Goal: Task Accomplishment & Management: Manage account settings

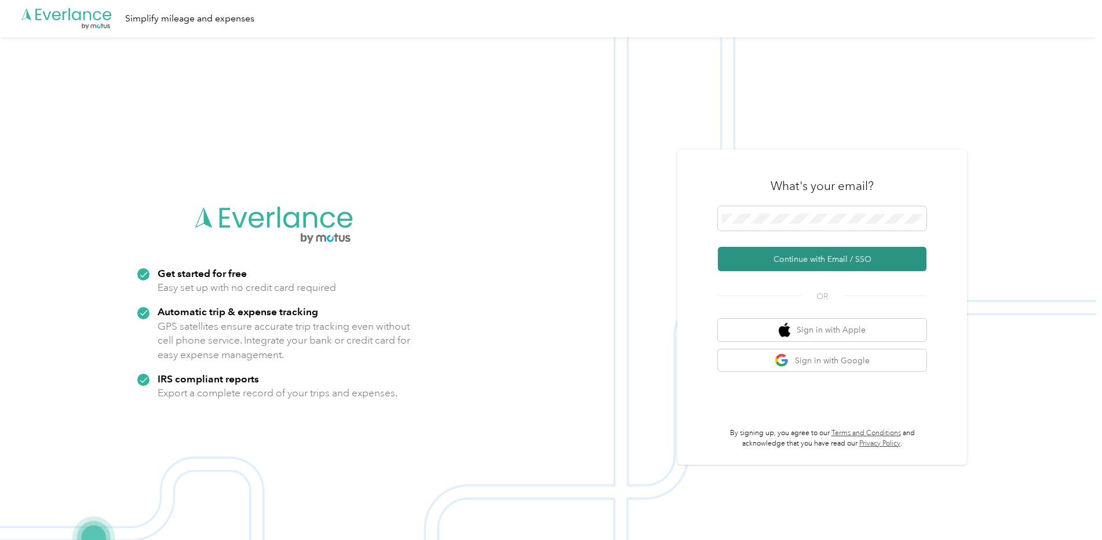
click at [801, 257] on button "Continue with Email / SSO" at bounding box center [822, 259] width 208 height 24
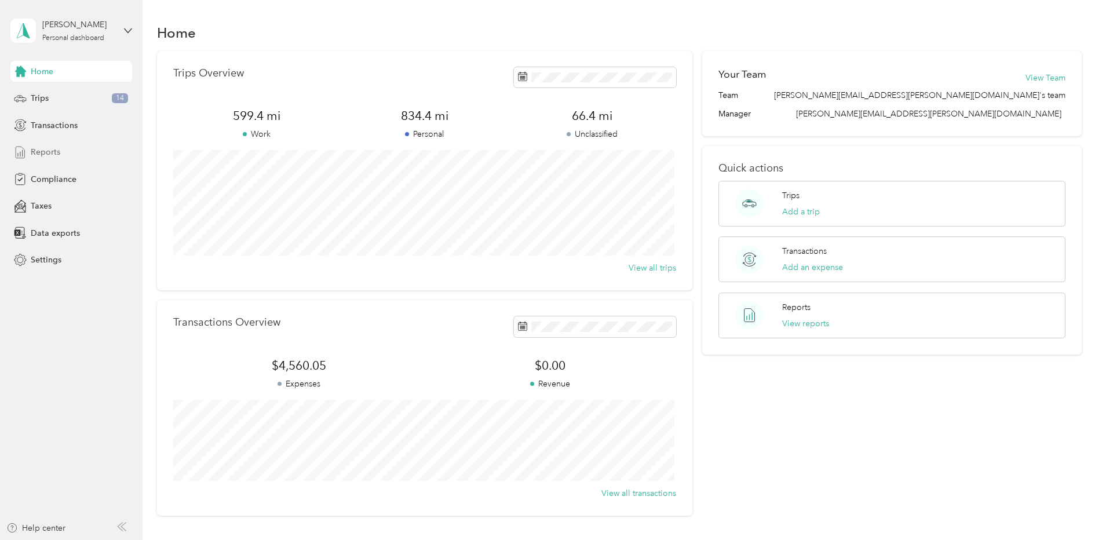
click at [41, 150] on span "Reports" at bounding box center [46, 152] width 30 height 12
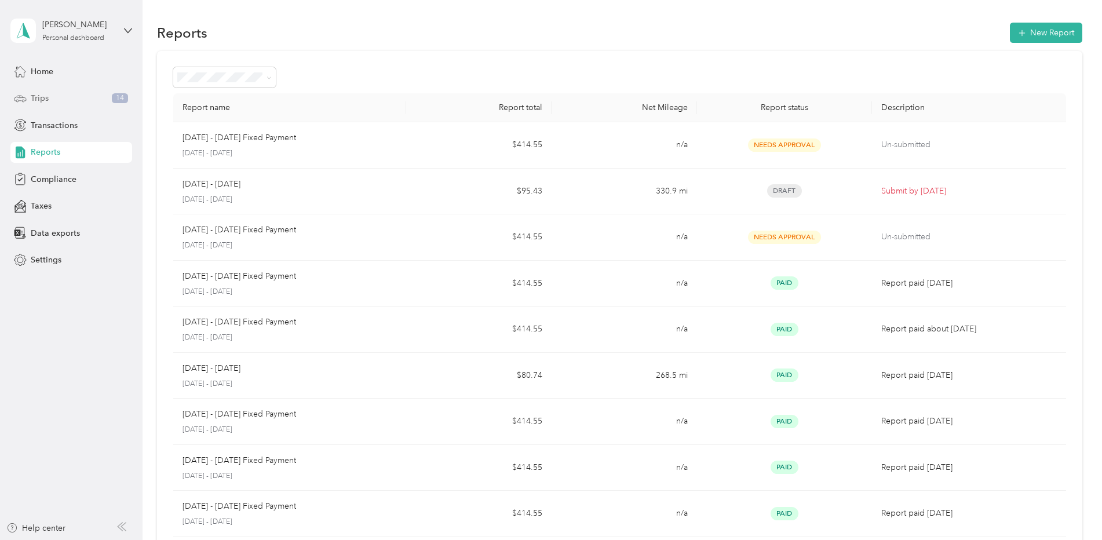
click at [38, 98] on span "Trips" at bounding box center [40, 98] width 18 height 12
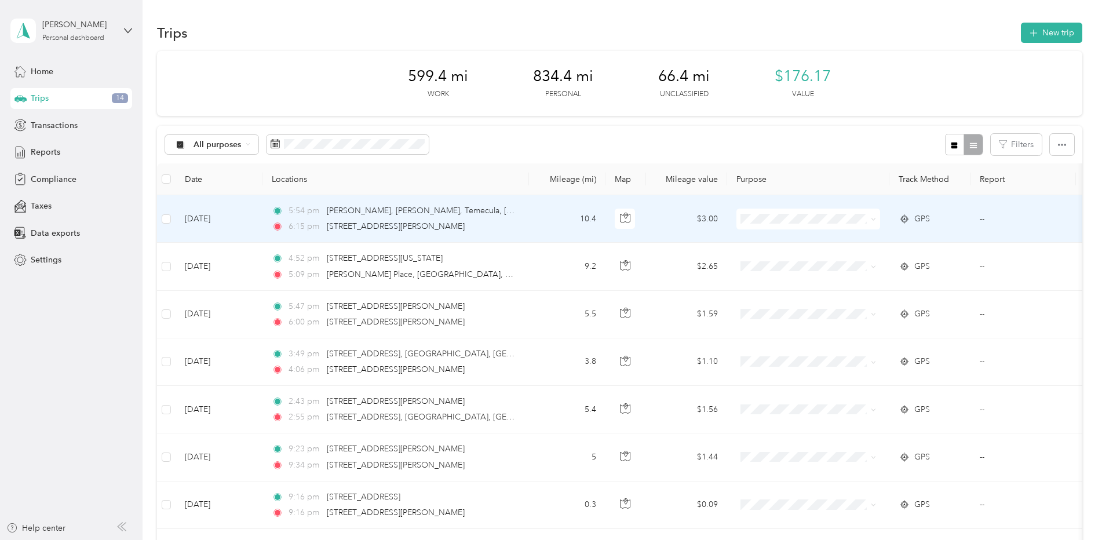
click at [874, 222] on span at bounding box center [872, 219] width 5 height 10
click at [783, 260] on span "Personal" at bounding box center [817, 261] width 107 height 12
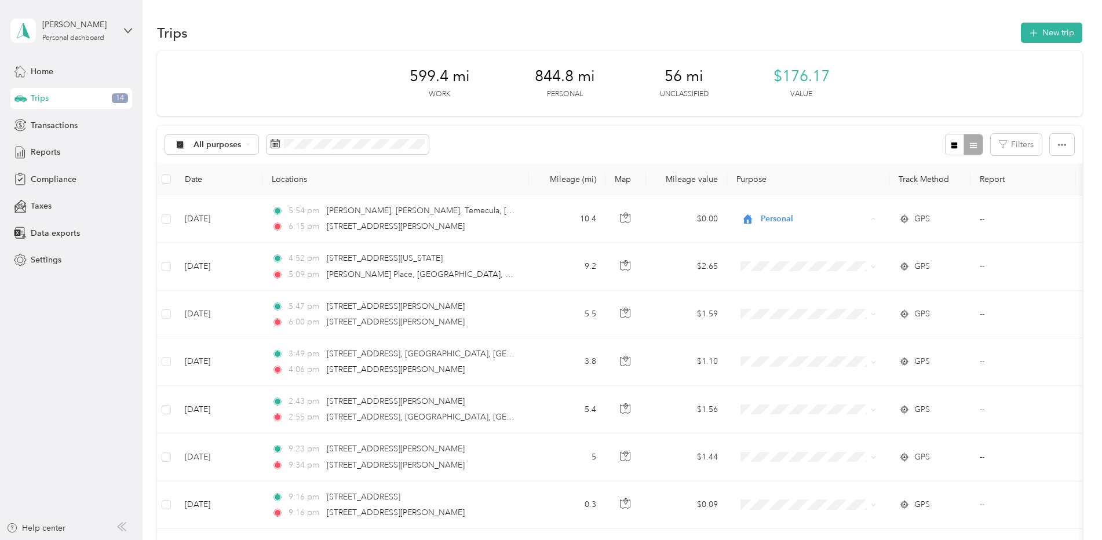
click at [857, 152] on div "All purposes Filters" at bounding box center [619, 145] width 925 height 38
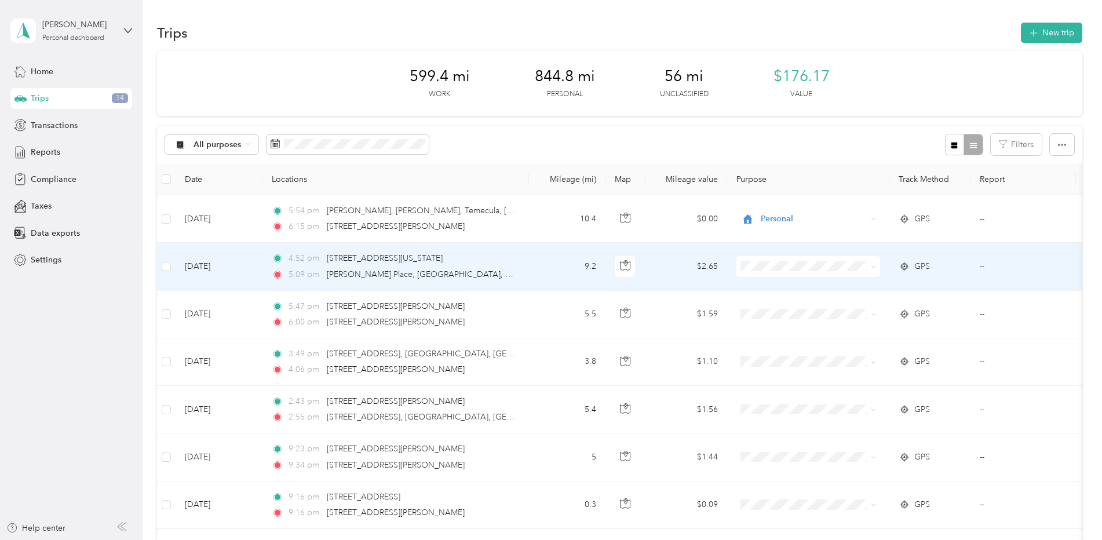
click at [868, 271] on span at bounding box center [870, 266] width 9 height 13
click at [791, 315] on body "Patrick Lowe Personal dashboard Home Trips 14 Transactions Reports Compliance T…" at bounding box center [548, 270] width 1096 height 540
click at [774, 301] on li "Personal" at bounding box center [808, 304] width 144 height 20
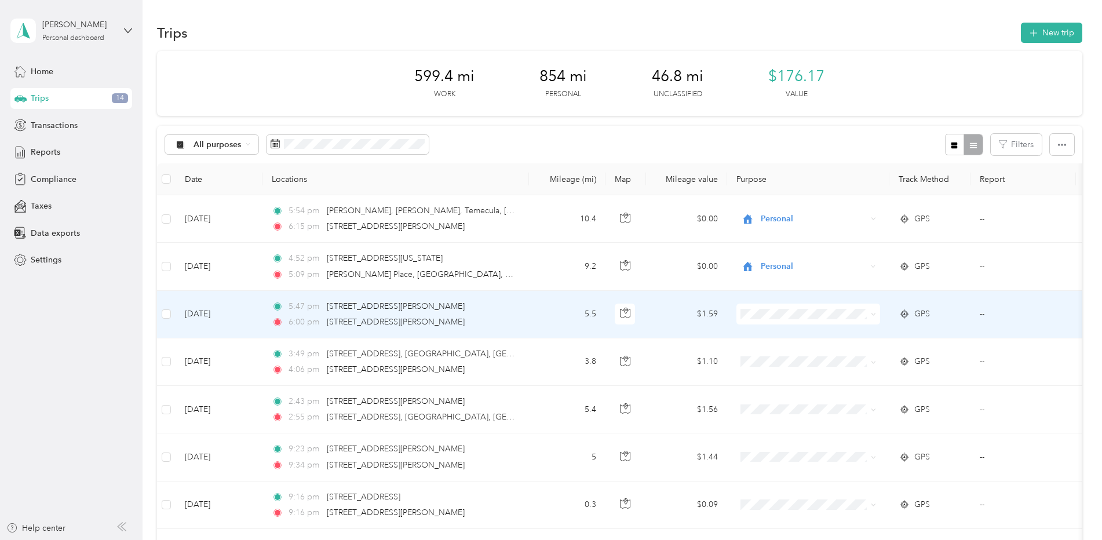
click at [750, 354] on span "Personal" at bounding box center [807, 353] width 127 height 12
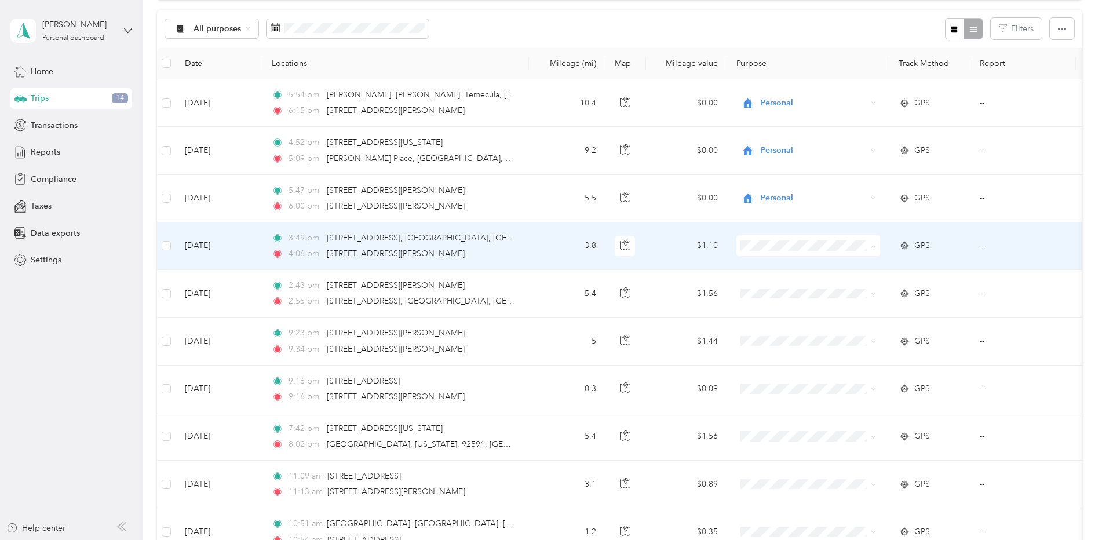
click at [788, 290] on li "Personal" at bounding box center [808, 287] width 144 height 20
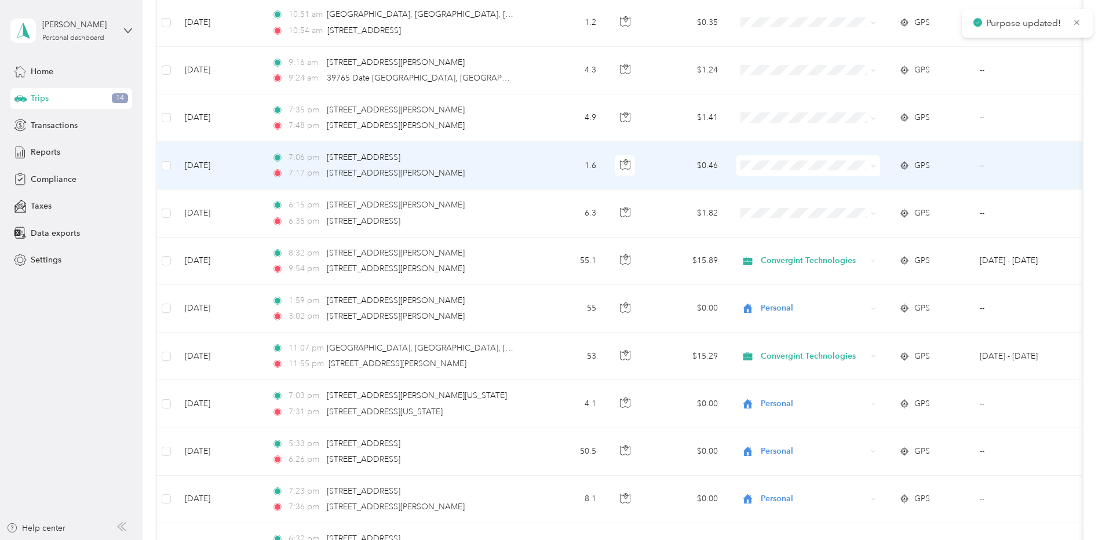
scroll to position [637, 0]
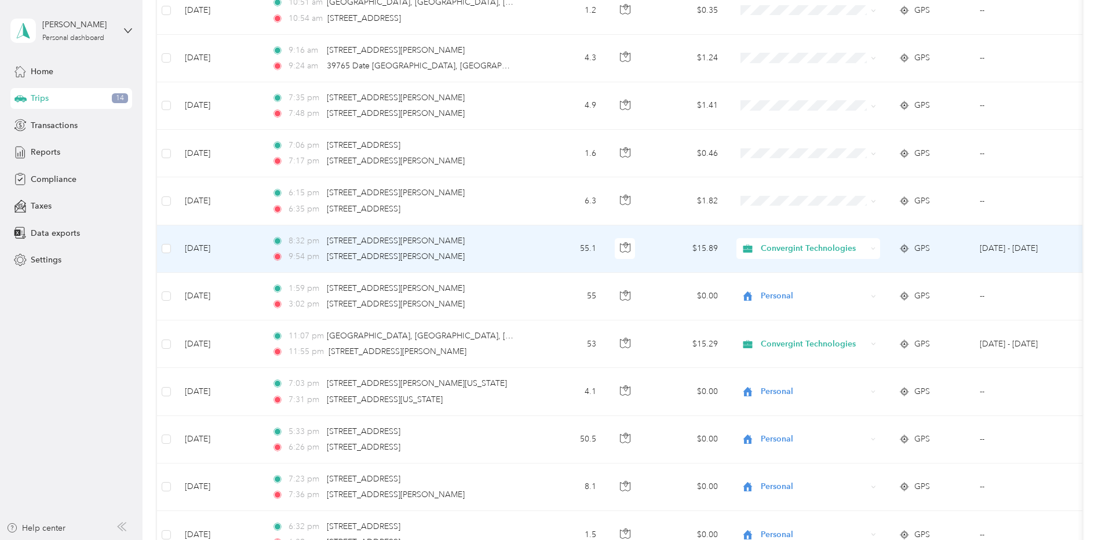
click at [172, 246] on td at bounding box center [166, 248] width 19 height 47
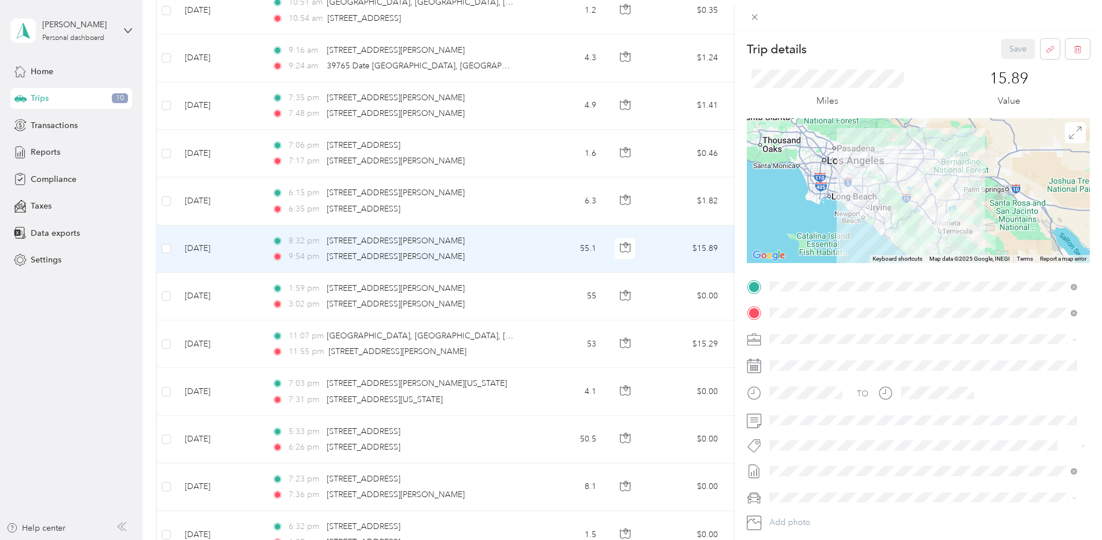
click at [163, 251] on div "Trip details Save This trip cannot be edited because it is either under review,…" at bounding box center [551, 270] width 1102 height 540
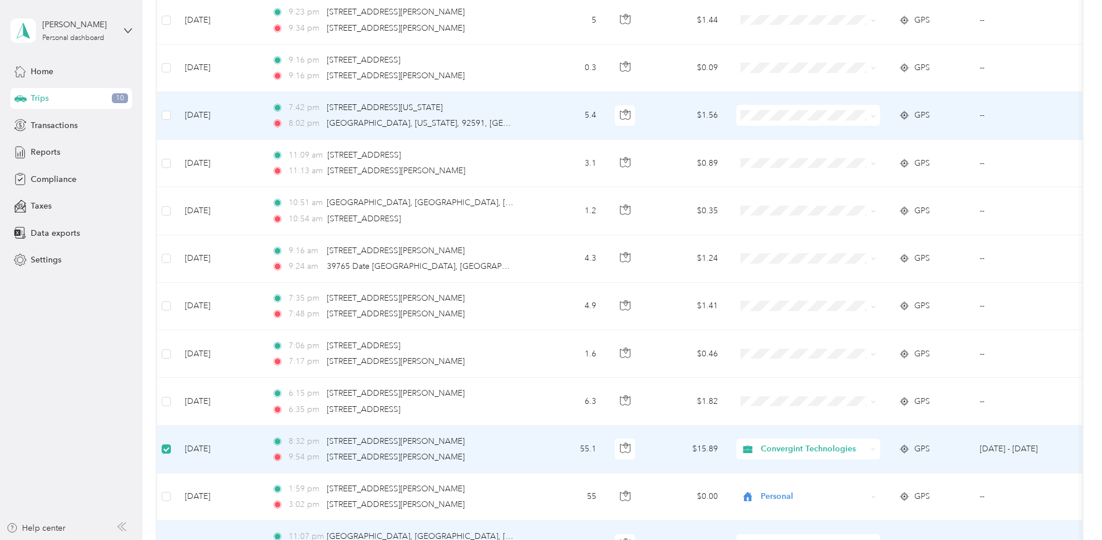
scroll to position [463, 0]
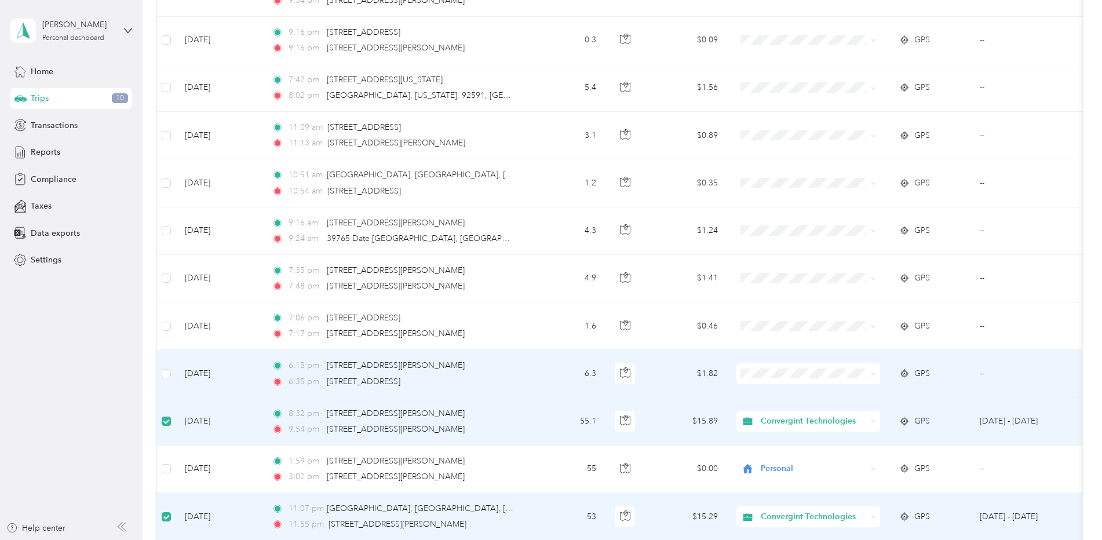
click at [866, 374] on span at bounding box center [870, 373] width 9 height 13
click at [872, 369] on span at bounding box center [872, 373] width 5 height 10
click at [788, 413] on span "Personal" at bounding box center [817, 415] width 107 height 12
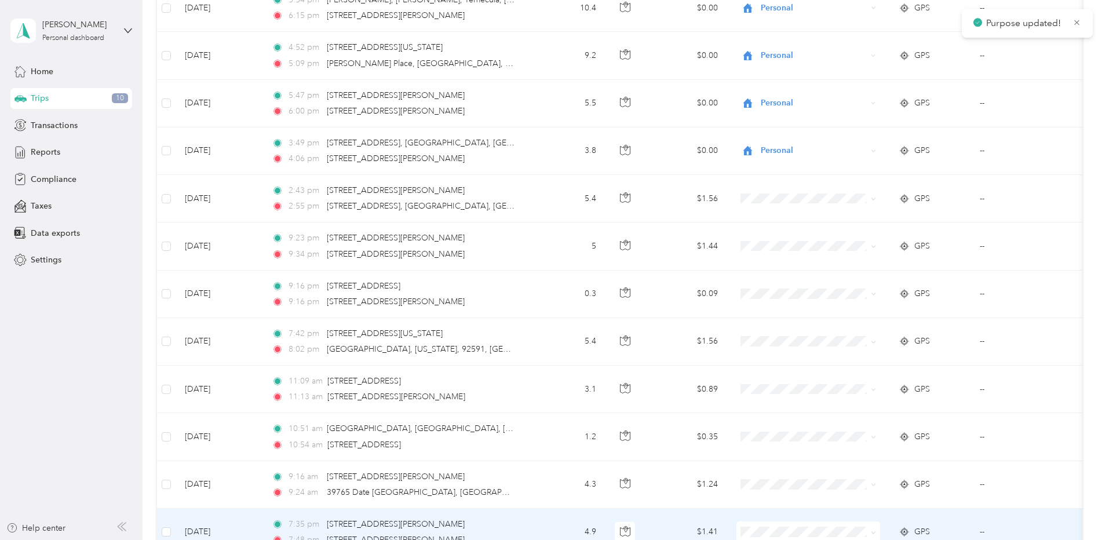
scroll to position [0, 0]
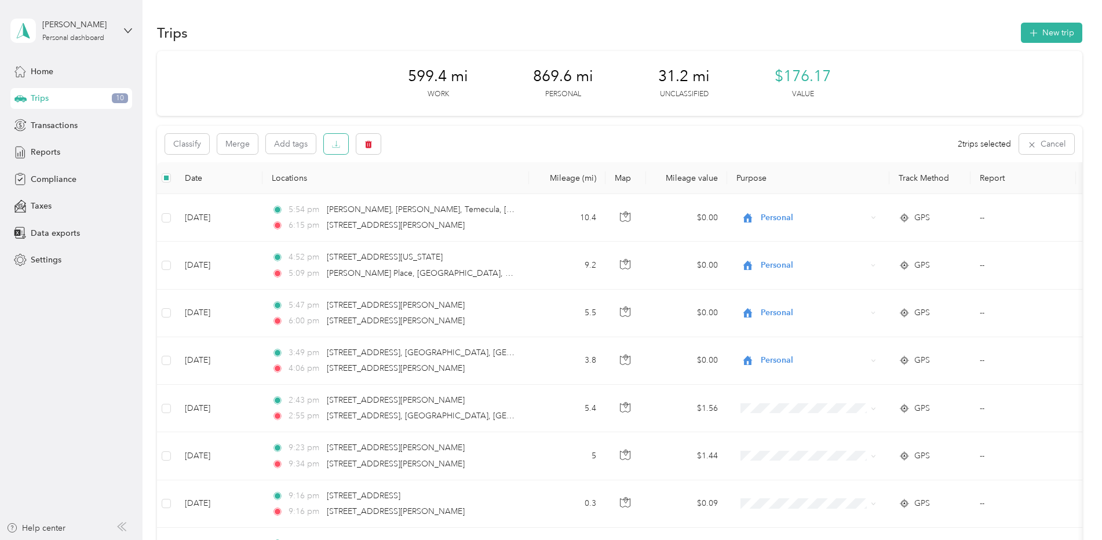
click at [335, 144] on icon "button" at bounding box center [336, 144] width 8 height 8
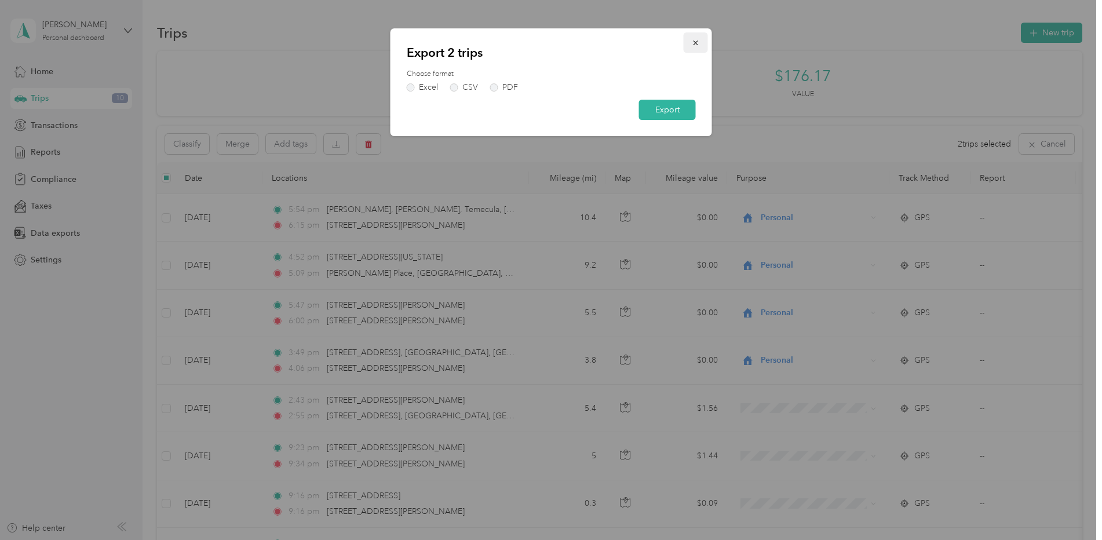
click at [693, 38] on span "button" at bounding box center [695, 43] width 8 height 10
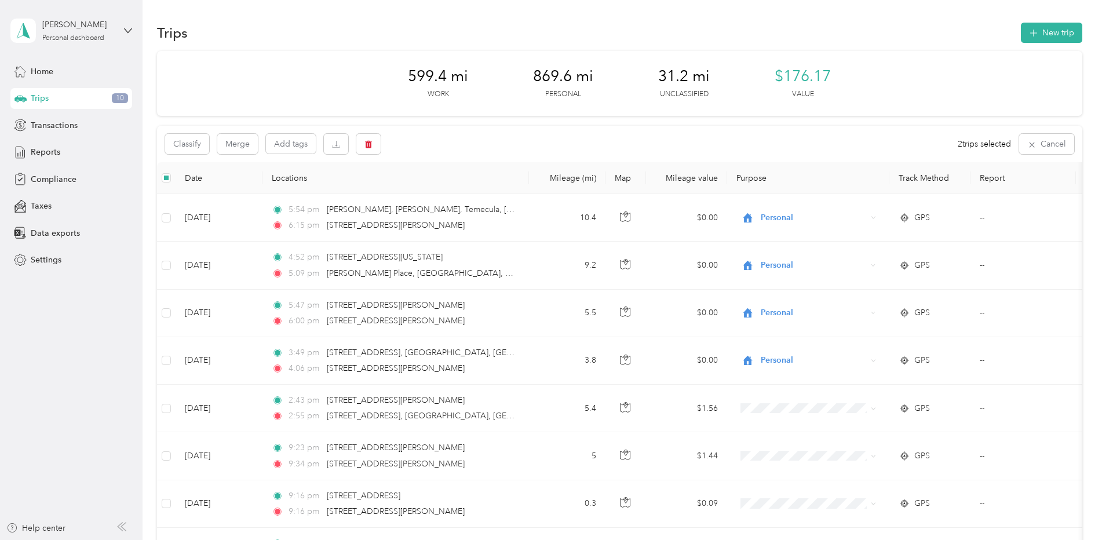
click at [714, 128] on div "Classify Merge Add tags 2 trips selected Cancel" at bounding box center [619, 144] width 925 height 36
click at [669, 136] on div "Classify Merge Add tags 2 trips selected Cancel" at bounding box center [619, 144] width 925 height 36
click at [425, 155] on div "Classify Merge Add tags 2 trips selected Cancel" at bounding box center [619, 144] width 925 height 36
click at [63, 126] on span "Transactions" at bounding box center [54, 125] width 47 height 12
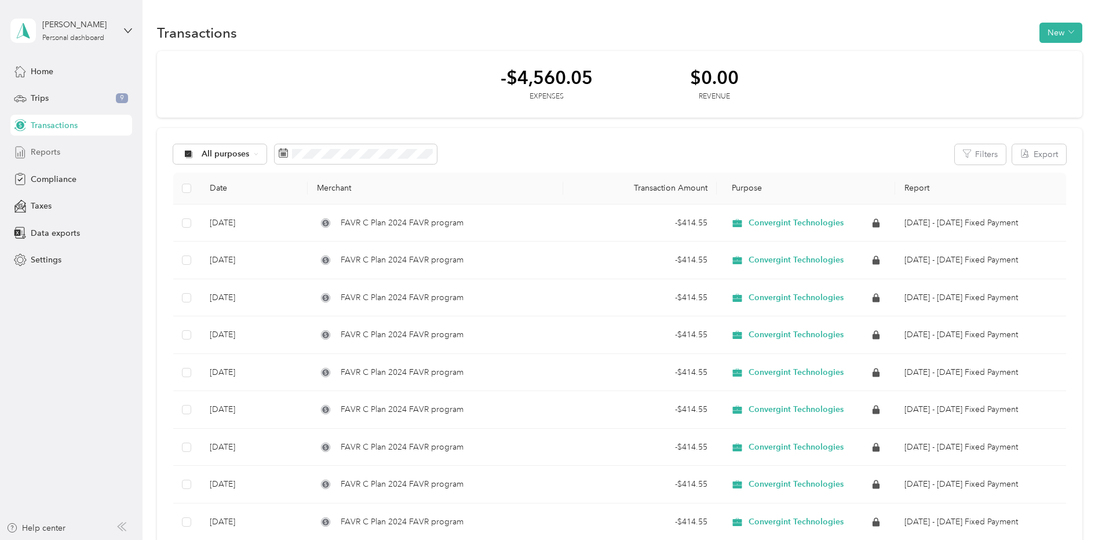
click at [24, 151] on icon at bounding box center [20, 152] width 13 height 13
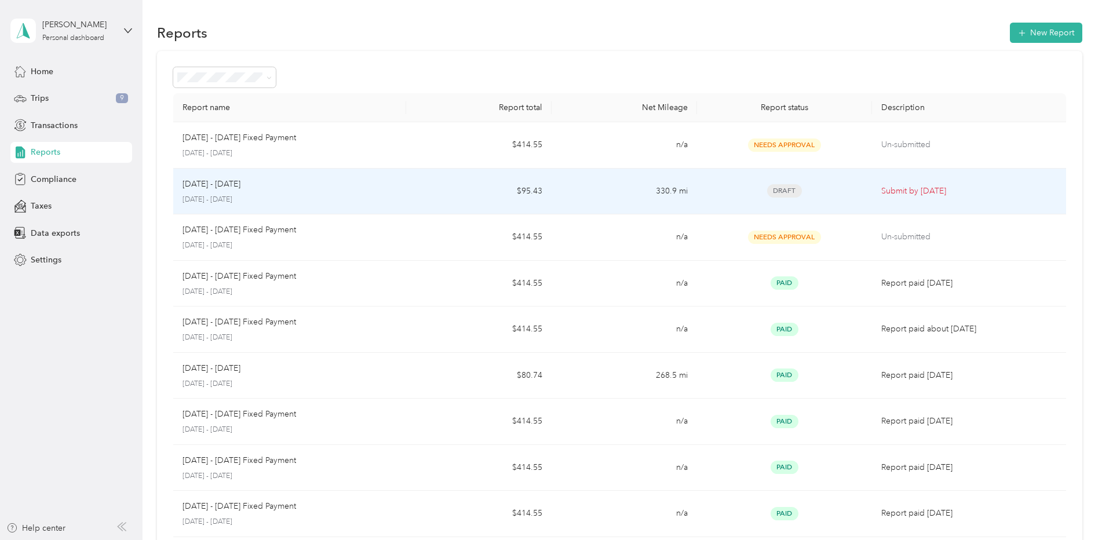
click at [216, 198] on p "September 1 - 30, 2025" at bounding box center [289, 200] width 214 height 10
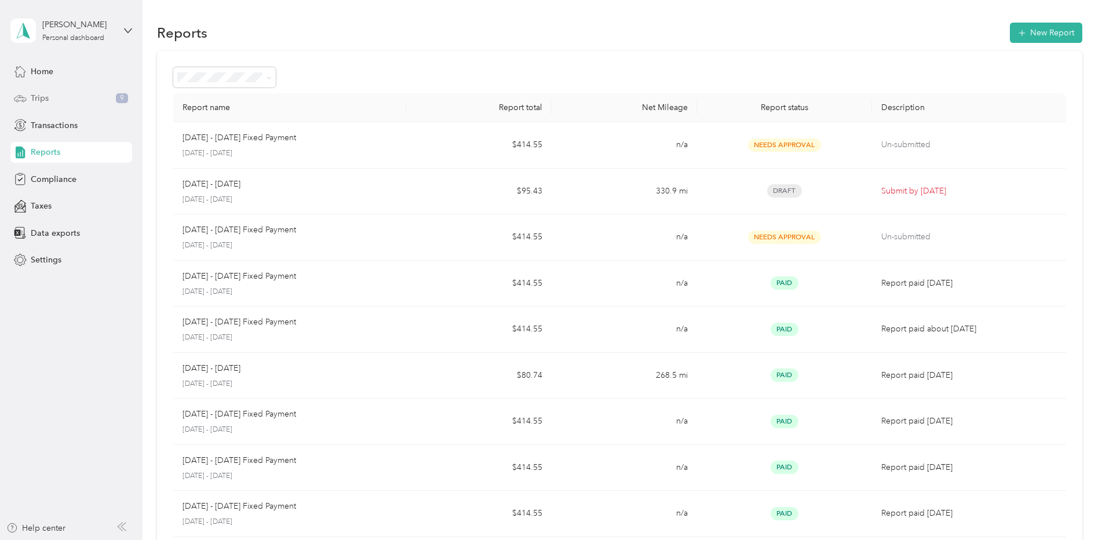
click at [34, 96] on span "Trips" at bounding box center [40, 98] width 18 height 12
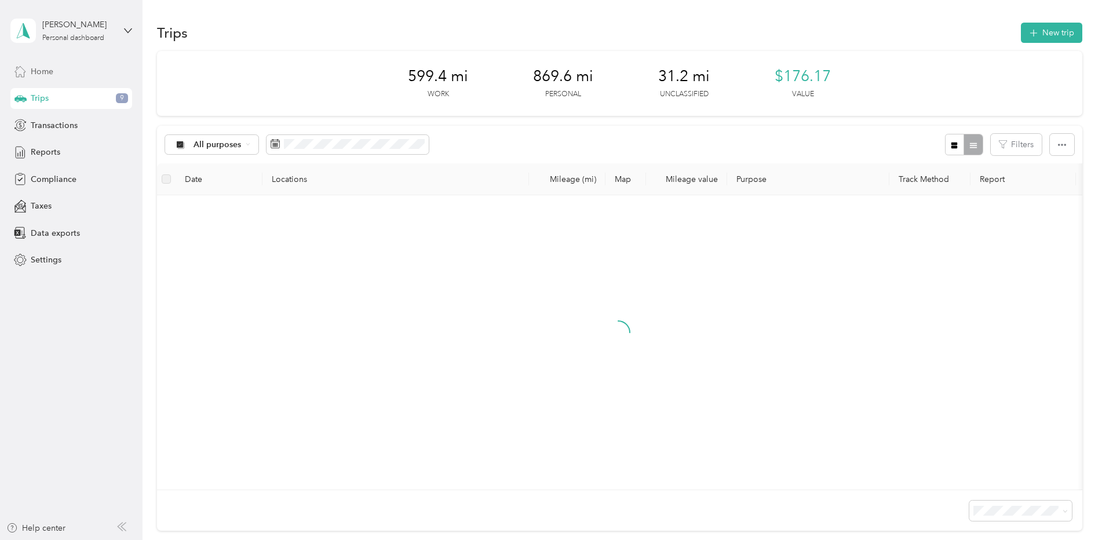
click at [37, 67] on span "Home" at bounding box center [42, 71] width 23 height 12
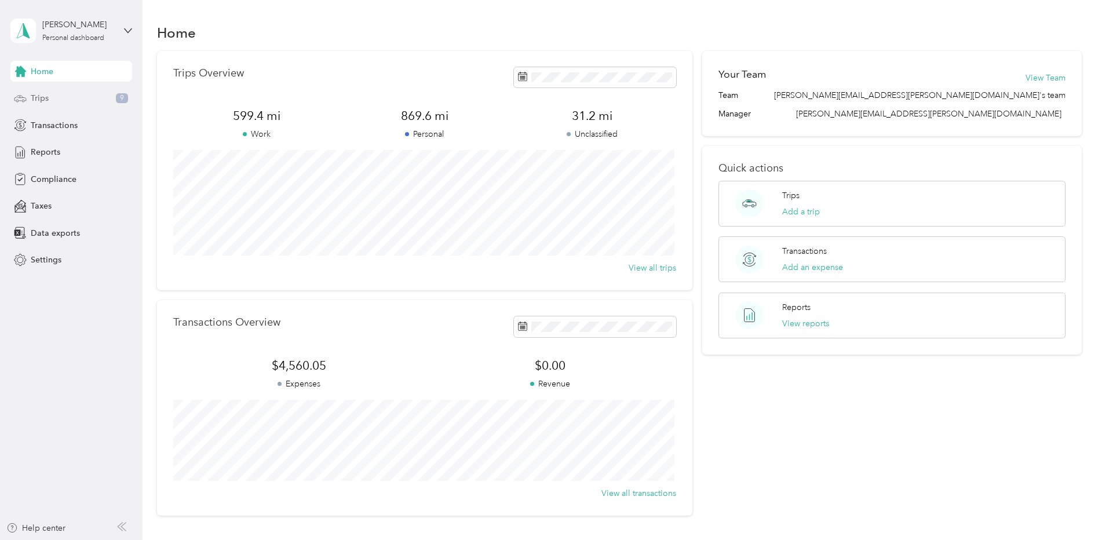
click at [37, 92] on span "Trips" at bounding box center [40, 98] width 18 height 12
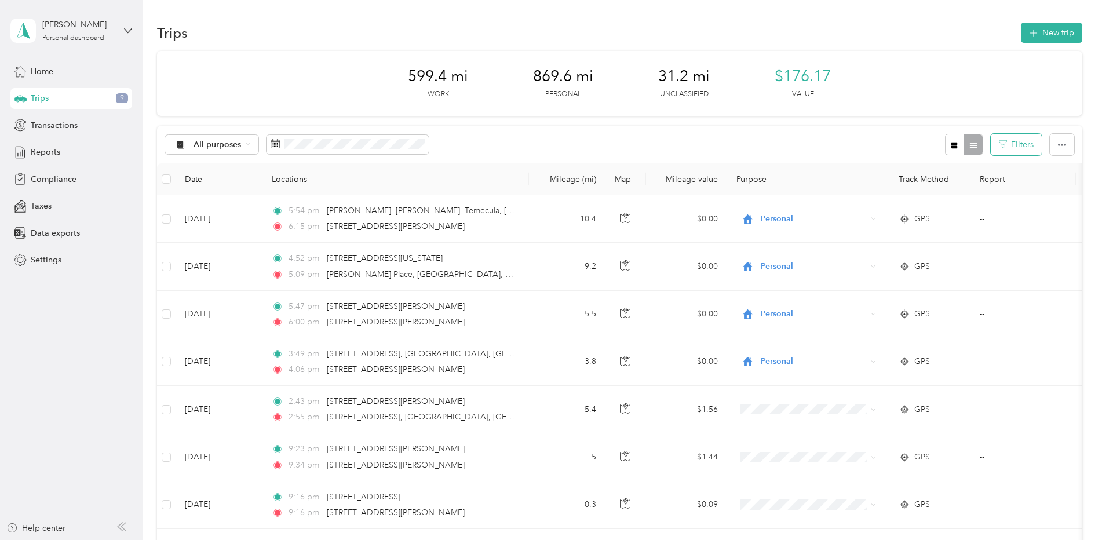
click at [1026, 147] on button "Filters" at bounding box center [1015, 144] width 51 height 21
click at [1057, 144] on icon "button" at bounding box center [1061, 145] width 8 height 2
click at [1026, 149] on button "Filters" at bounding box center [1015, 144] width 51 height 21
click at [1011, 183] on span at bounding box center [979, 191] width 103 height 19
click at [1019, 194] on span at bounding box center [1021, 192] width 9 height 8
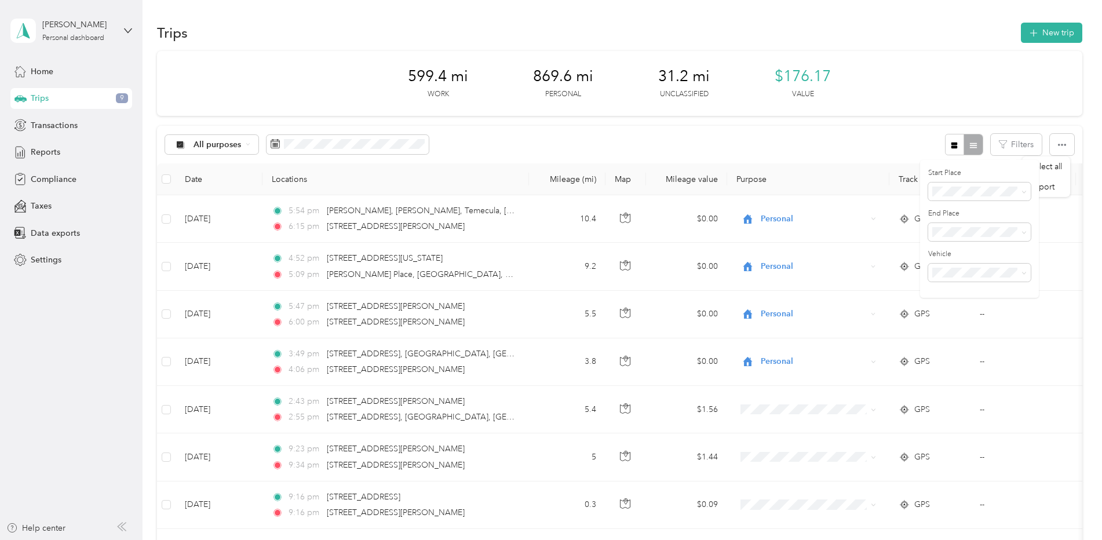
click at [862, 149] on div "All purposes Filters" at bounding box center [619, 145] width 925 height 38
click at [251, 149] on div "All purposes" at bounding box center [212, 145] width 94 height 20
click at [210, 192] on ol "All purposes Unclassified Convergint Technologies Personal" at bounding box center [231, 191] width 132 height 81
click at [244, 141] on div "All purposes" at bounding box center [212, 145] width 94 height 20
click at [208, 188] on li "Unclassified" at bounding box center [231, 185] width 132 height 20
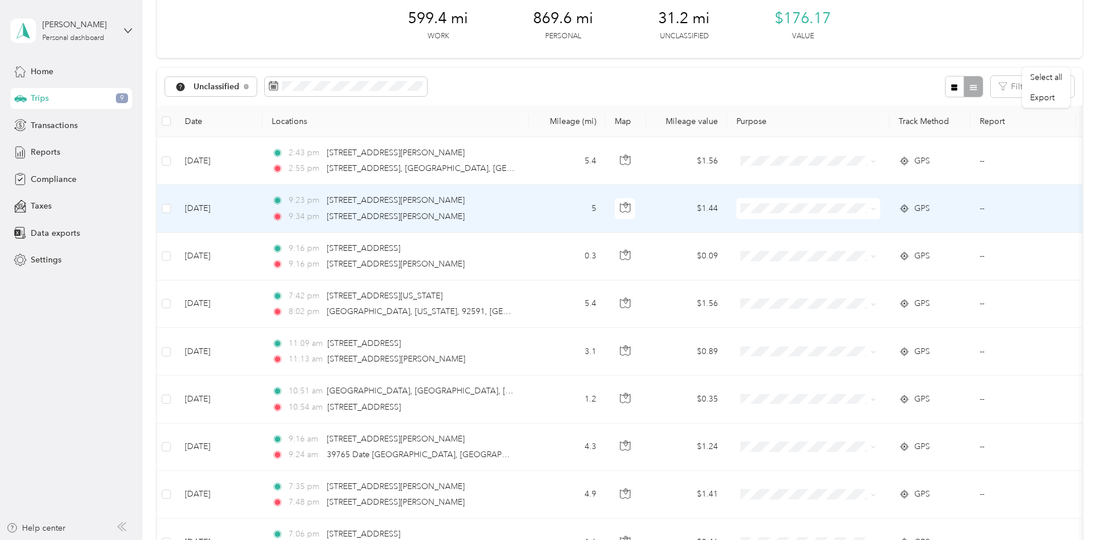
scroll to position [116, 0]
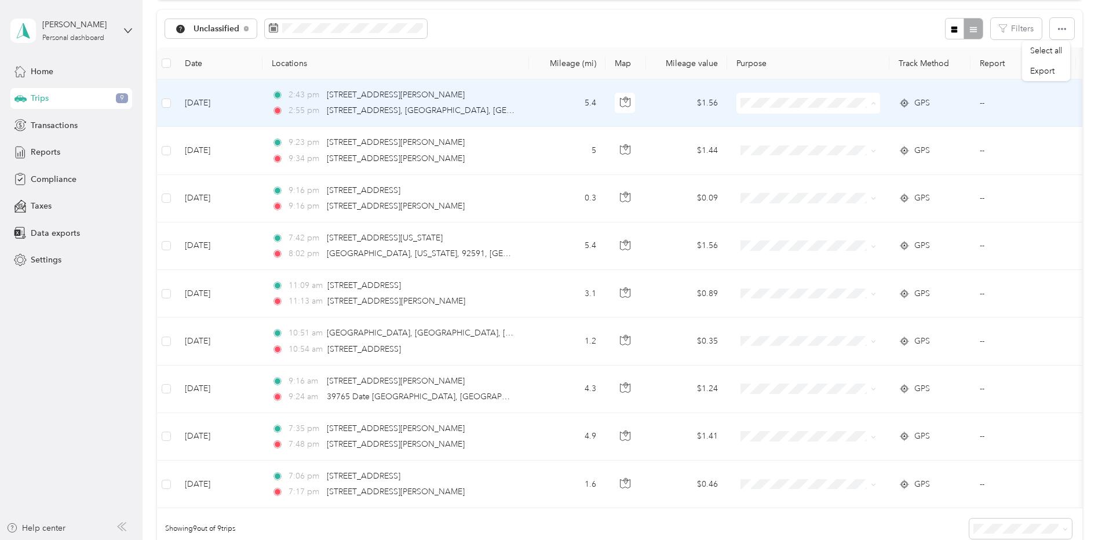
click at [813, 139] on span "Personal" at bounding box center [817, 145] width 107 height 12
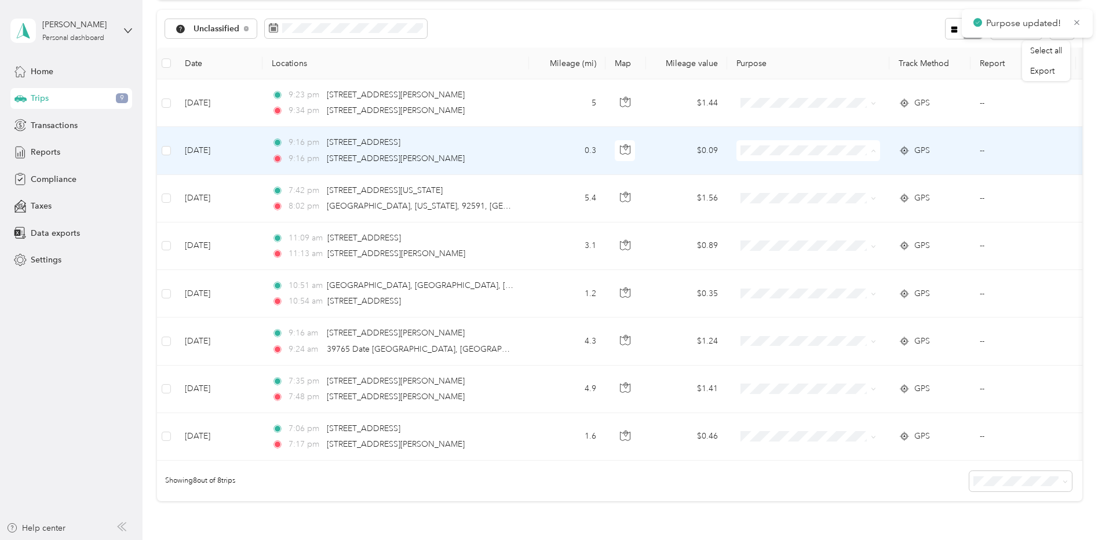
click at [793, 186] on span "Personal" at bounding box center [817, 192] width 107 height 12
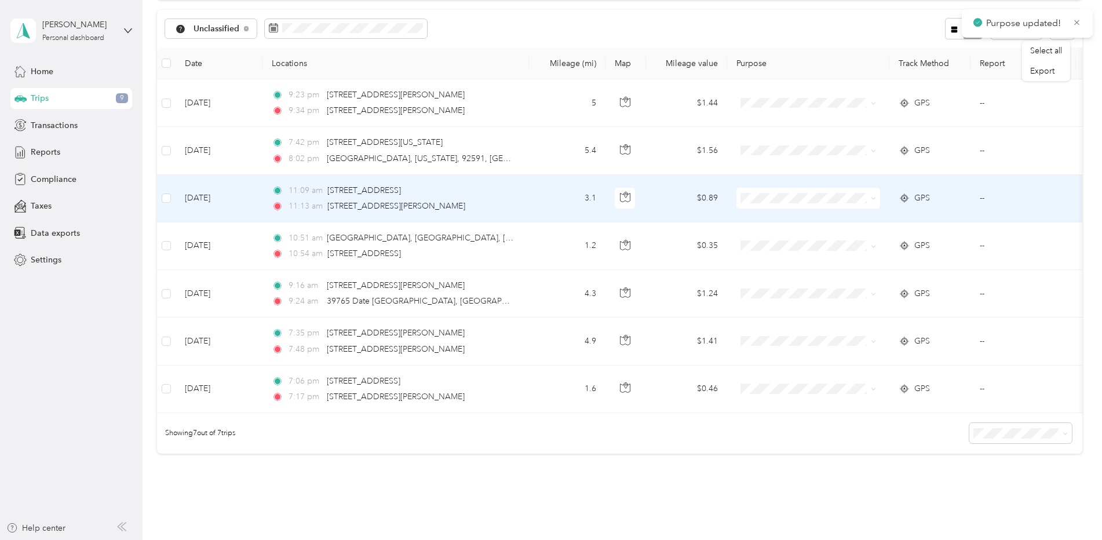
click at [780, 236] on span "Personal" at bounding box center [817, 238] width 107 height 12
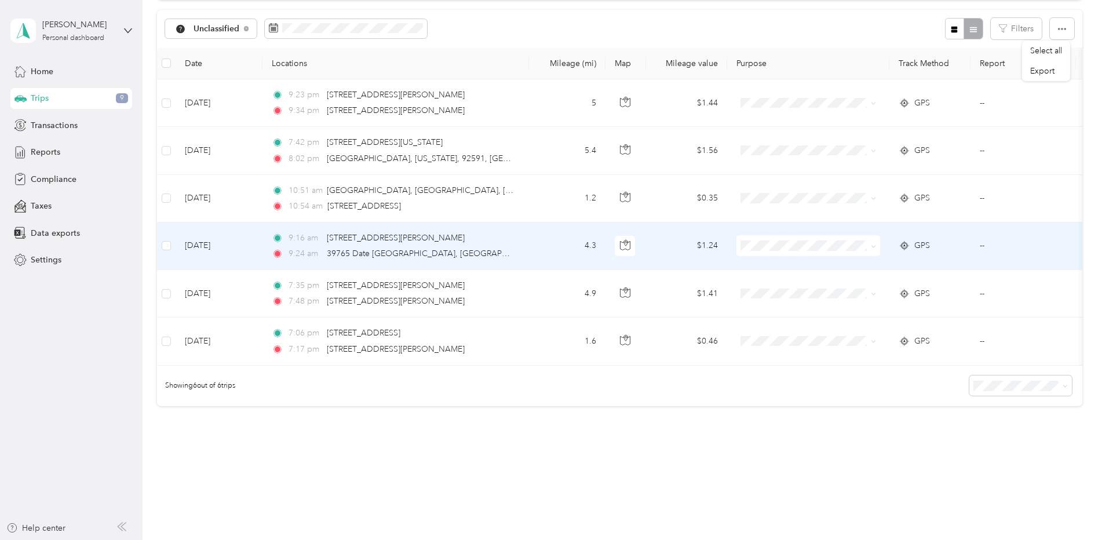
click at [775, 291] on li "Personal" at bounding box center [808, 287] width 144 height 20
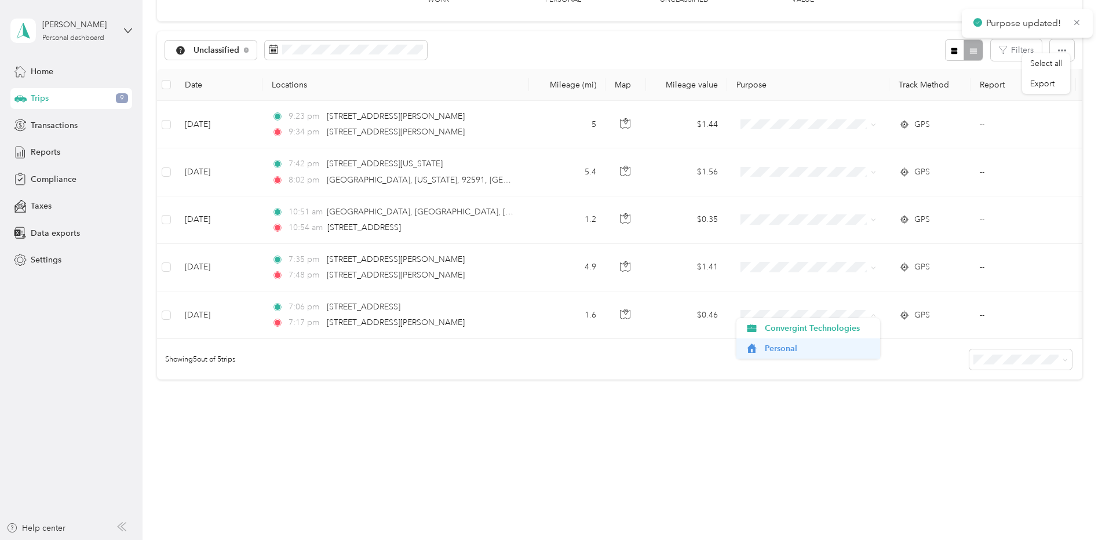
scroll to position [103, 0]
click at [791, 391] on div "599.4 mi Work 882.7 mi Personal 18.1 mi Unclassified $176.17 Value Unclassified…" at bounding box center [619, 189] width 925 height 464
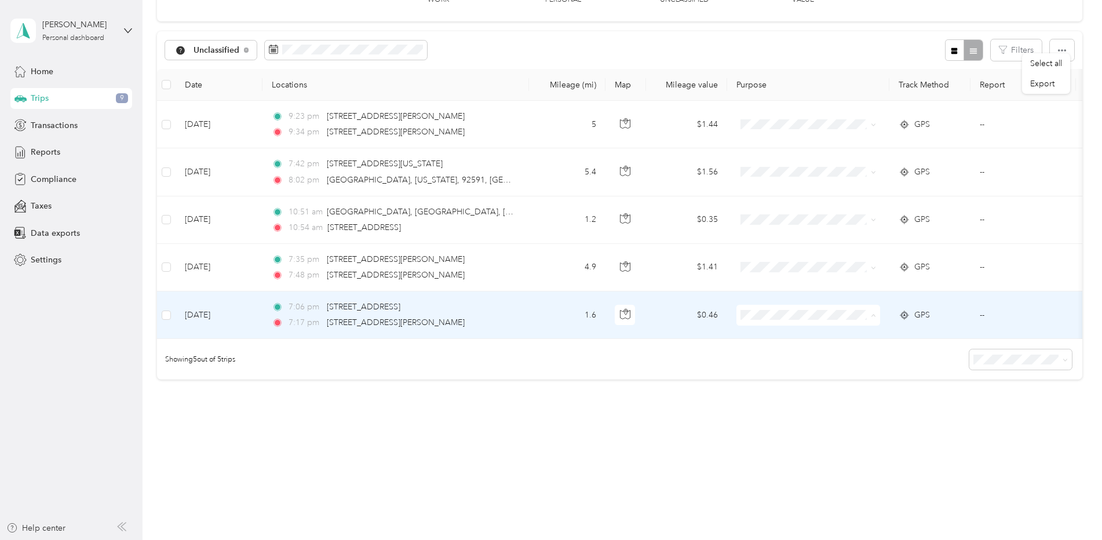
click at [771, 340] on li "Personal" at bounding box center [808, 348] width 144 height 20
click at [766, 342] on span "Personal" at bounding box center [817, 343] width 107 height 12
click at [764, 350] on span "Personal" at bounding box center [817, 348] width 107 height 12
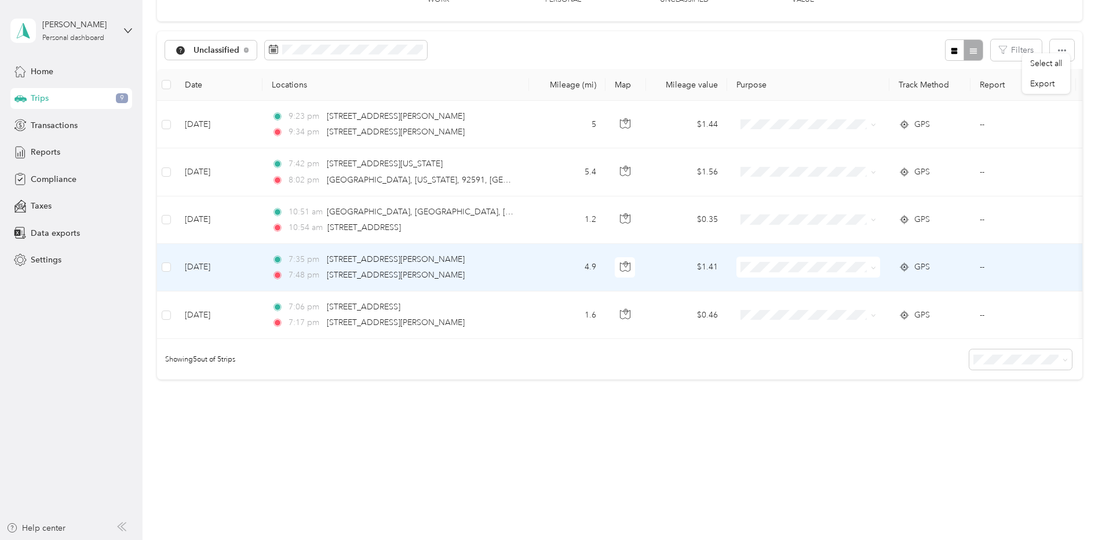
click at [760, 293] on li "Personal" at bounding box center [808, 297] width 144 height 20
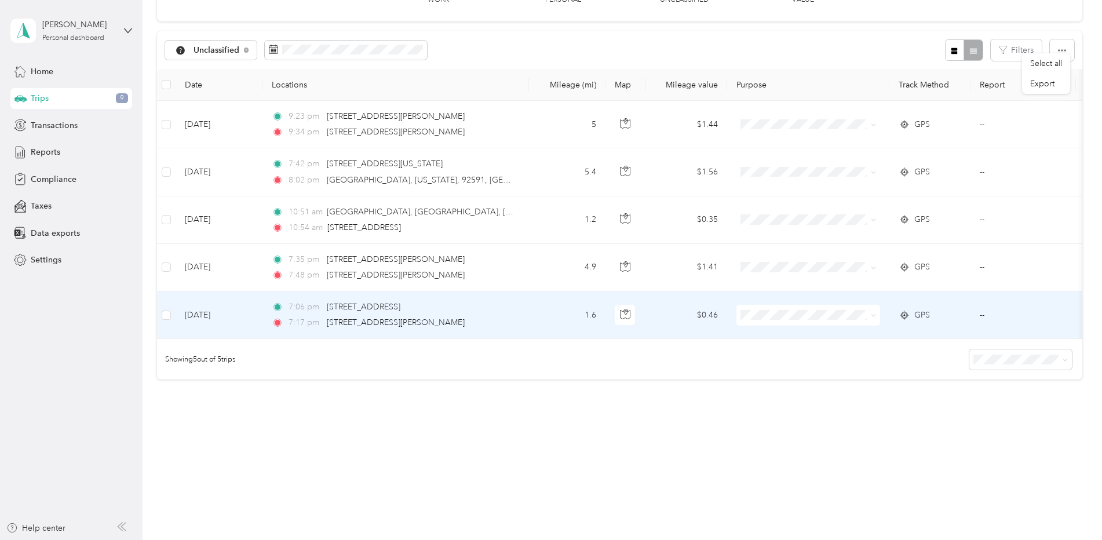
click at [780, 340] on li "Personal" at bounding box center [808, 346] width 144 height 20
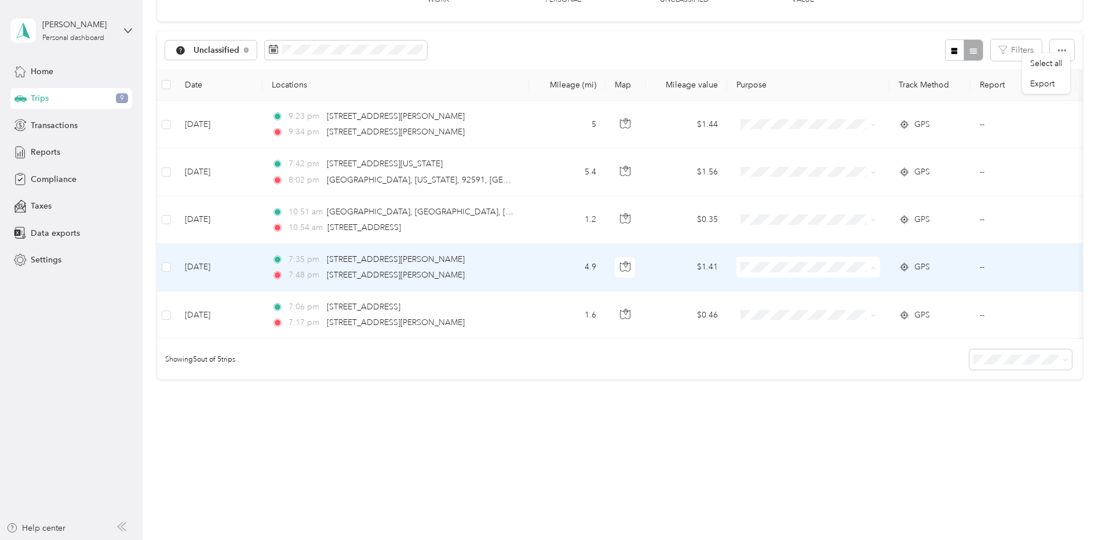
click at [758, 298] on icon at bounding box center [751, 300] width 14 height 9
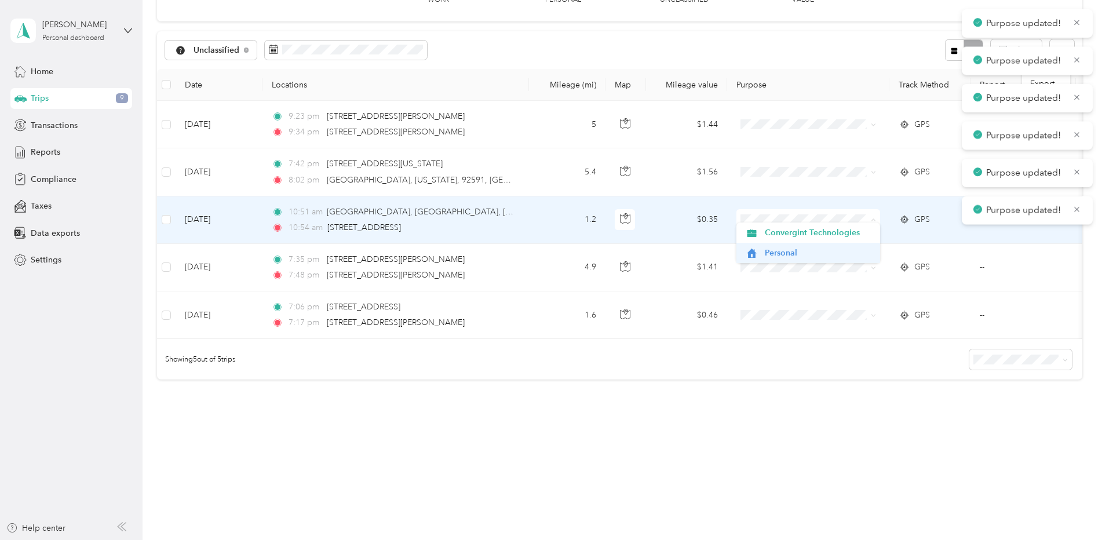
scroll to position [8, 0]
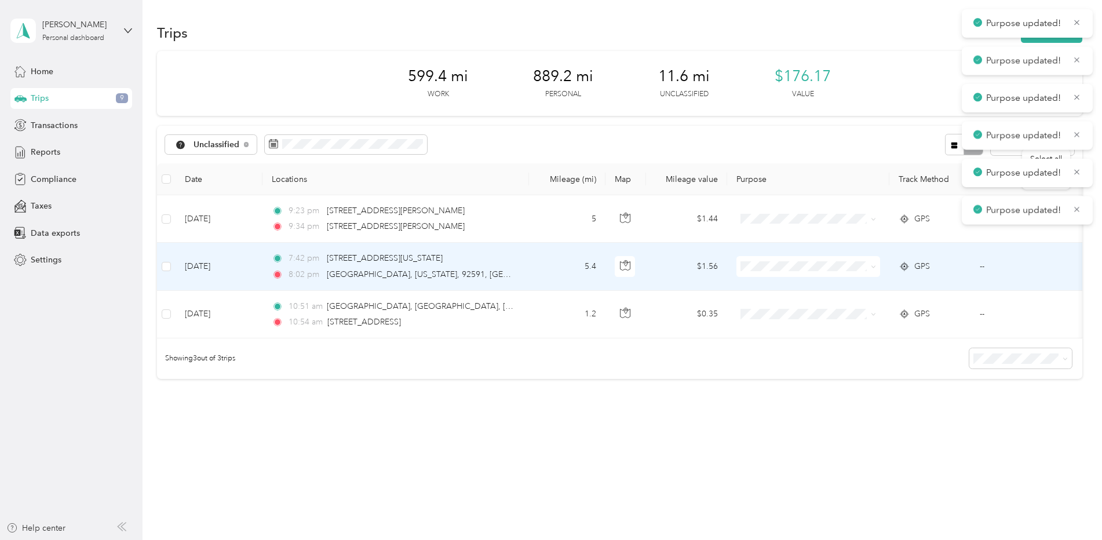
click at [752, 299] on icon at bounding box center [751, 299] width 14 height 9
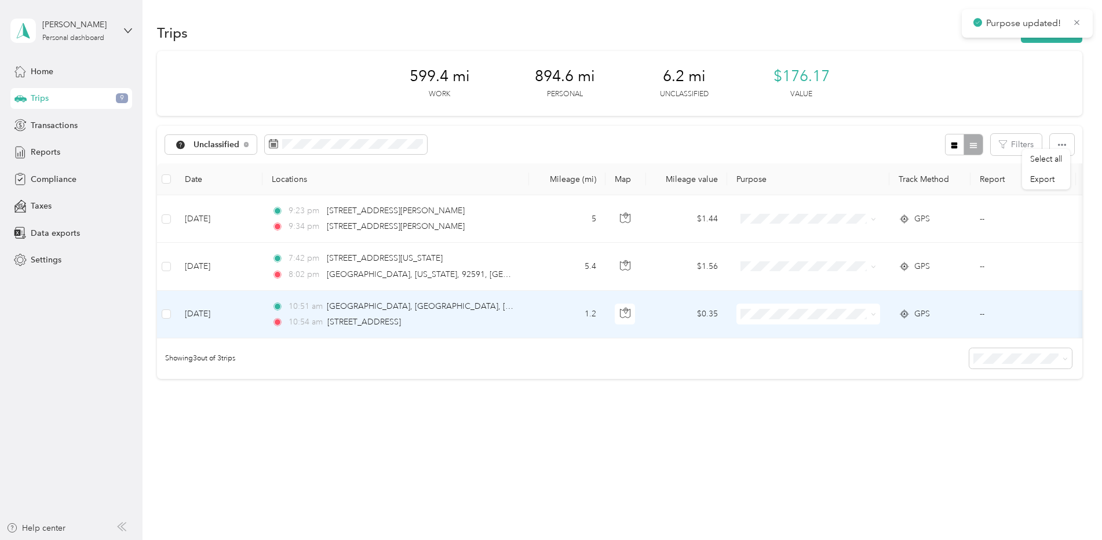
scroll to position [0, 0]
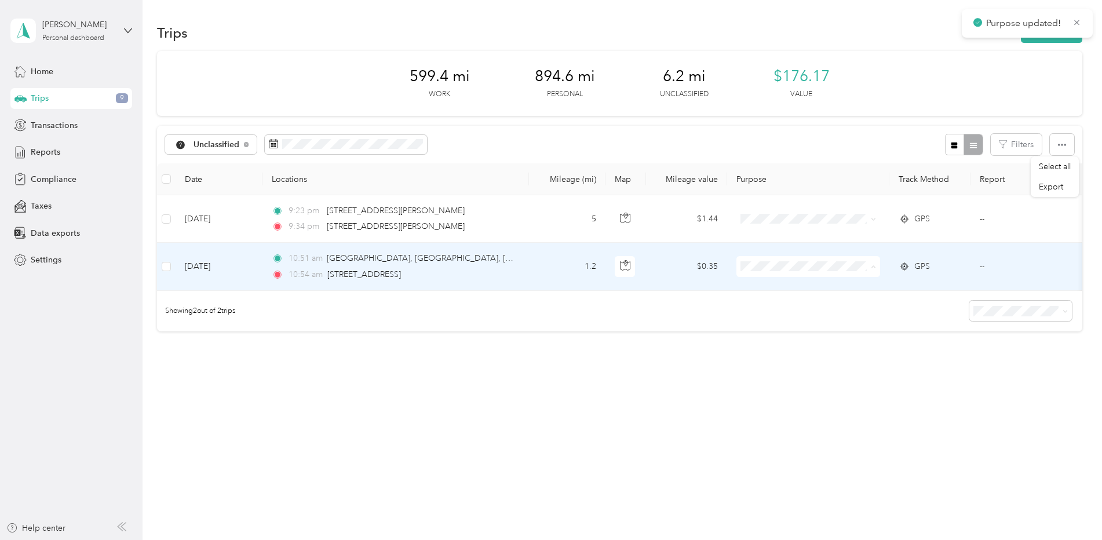
click at [747, 309] on span "Personal" at bounding box center [807, 308] width 127 height 12
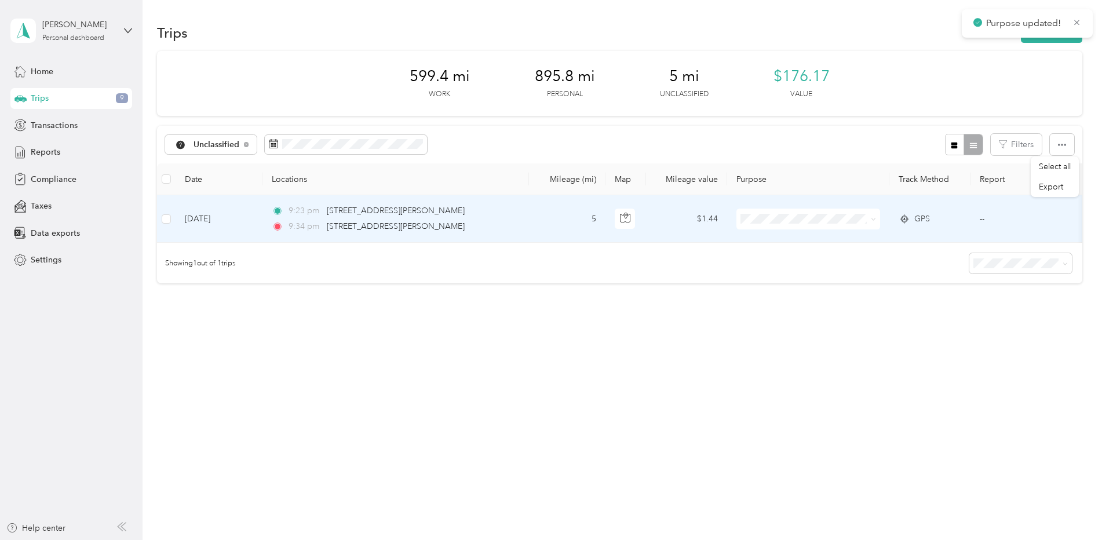
click at [752, 260] on span "Personal" at bounding box center [807, 257] width 127 height 12
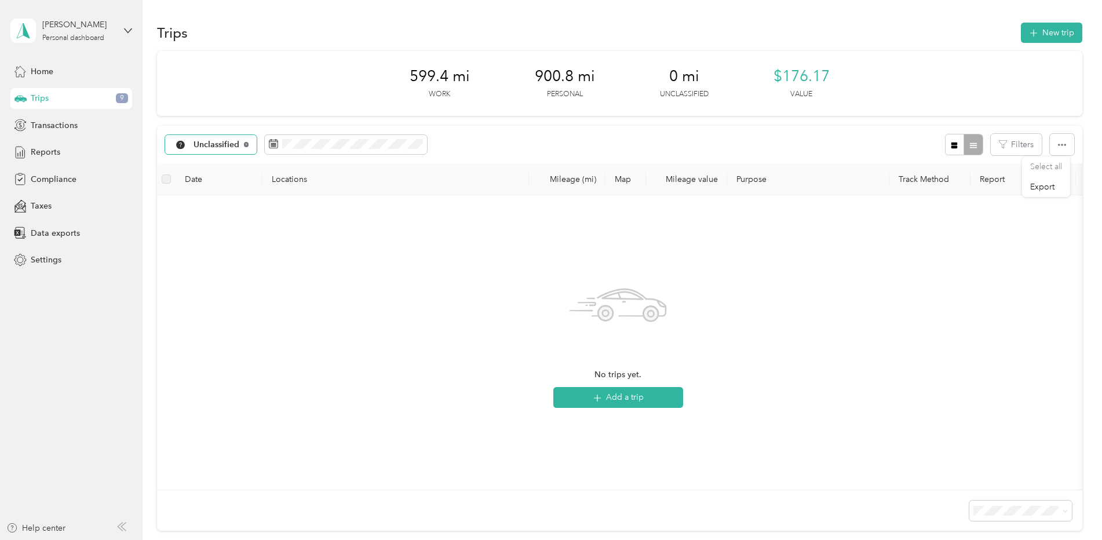
click at [245, 144] on icon at bounding box center [246, 144] width 5 height 5
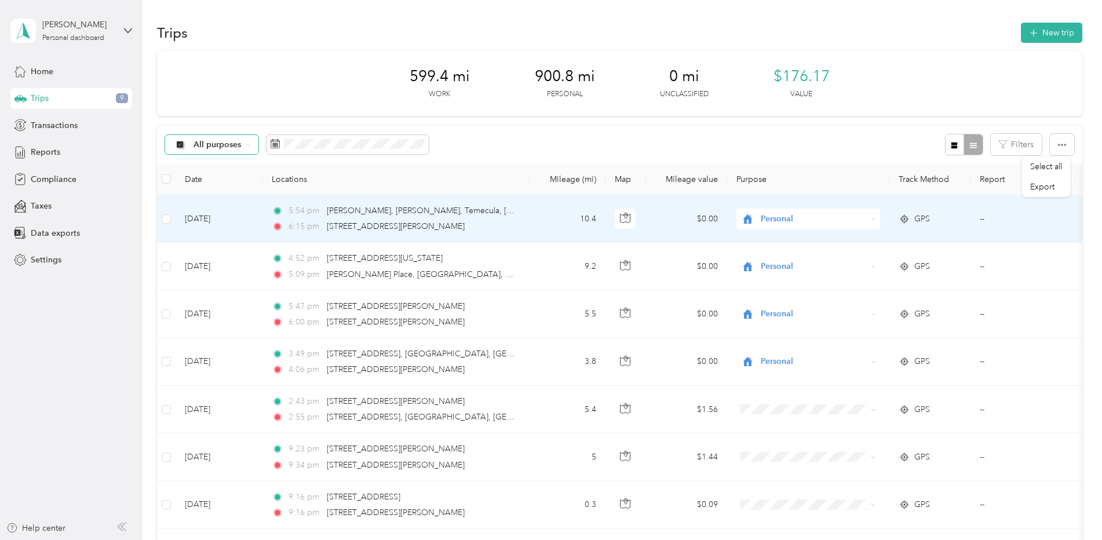
click at [201, 144] on span "All purposes" at bounding box center [217, 145] width 48 height 8
click at [197, 207] on li "Convergint Technologies" at bounding box center [231, 206] width 132 height 20
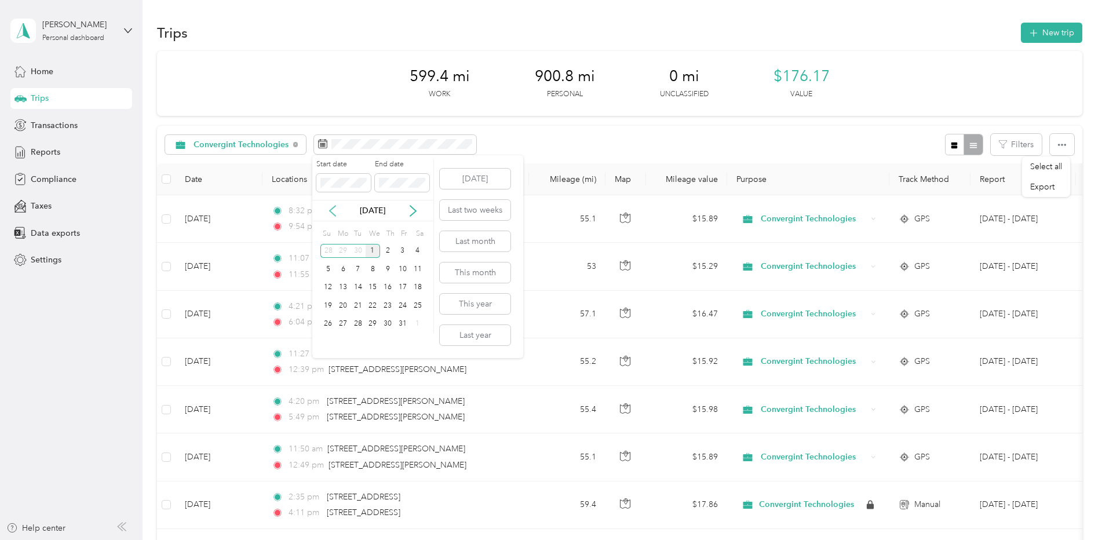
click at [336, 214] on icon at bounding box center [333, 211] width 12 height 12
click at [340, 248] on div "1" at bounding box center [342, 251] width 15 height 14
click at [465, 179] on button "Today" at bounding box center [475, 179] width 71 height 20
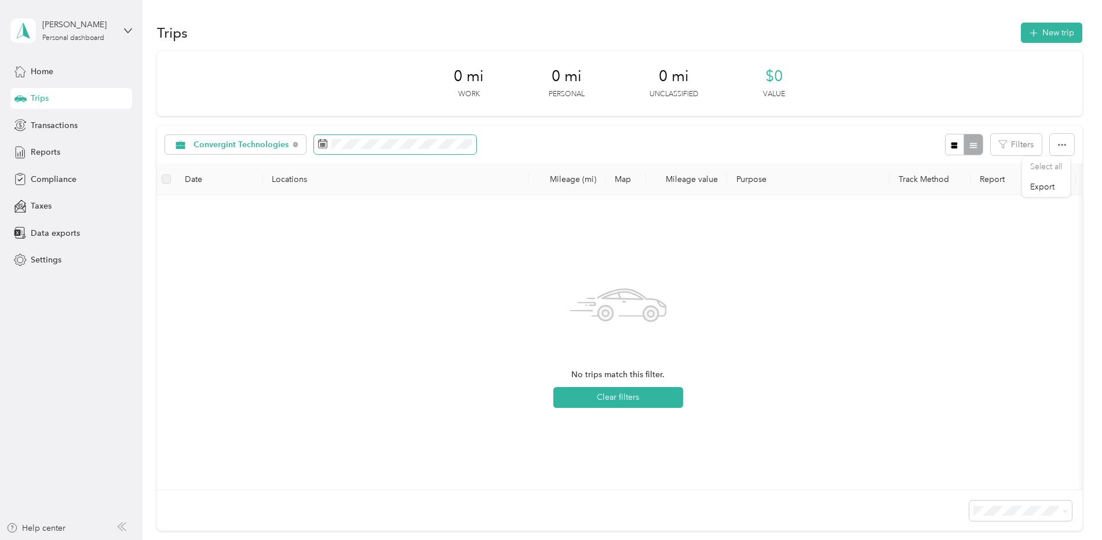
click at [365, 151] on span at bounding box center [395, 145] width 162 height 20
click at [377, 181] on span at bounding box center [402, 183] width 54 height 19
click at [331, 211] on icon at bounding box center [333, 211] width 6 height 10
click at [346, 255] on div "1" at bounding box center [342, 251] width 15 height 14
click at [405, 210] on div "Sep 2025" at bounding box center [372, 210] width 121 height 12
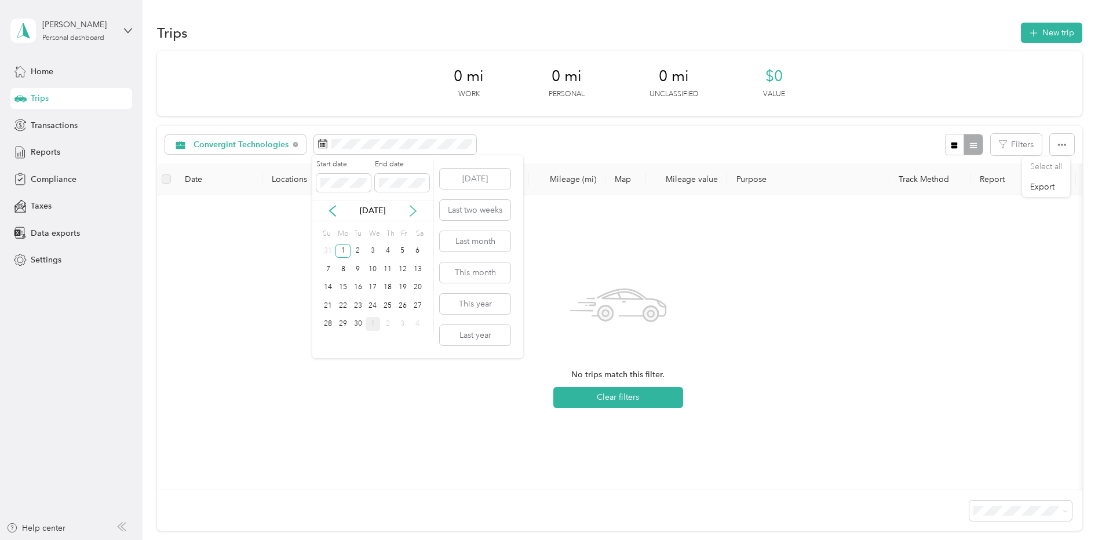
click at [412, 212] on icon at bounding box center [413, 211] width 12 height 12
click at [372, 250] on div "1" at bounding box center [372, 251] width 15 height 14
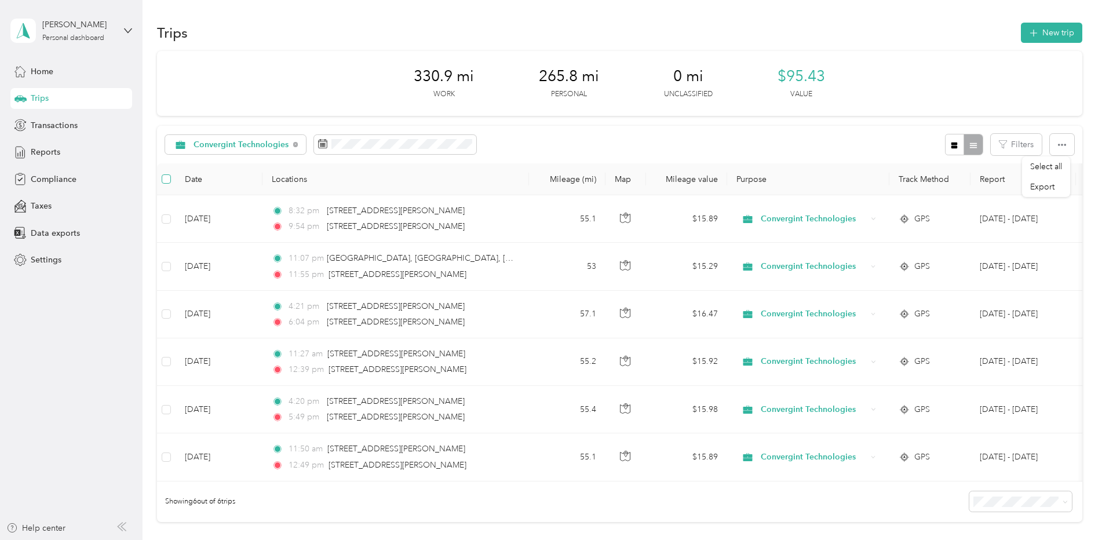
click at [163, 184] on label at bounding box center [166, 179] width 9 height 13
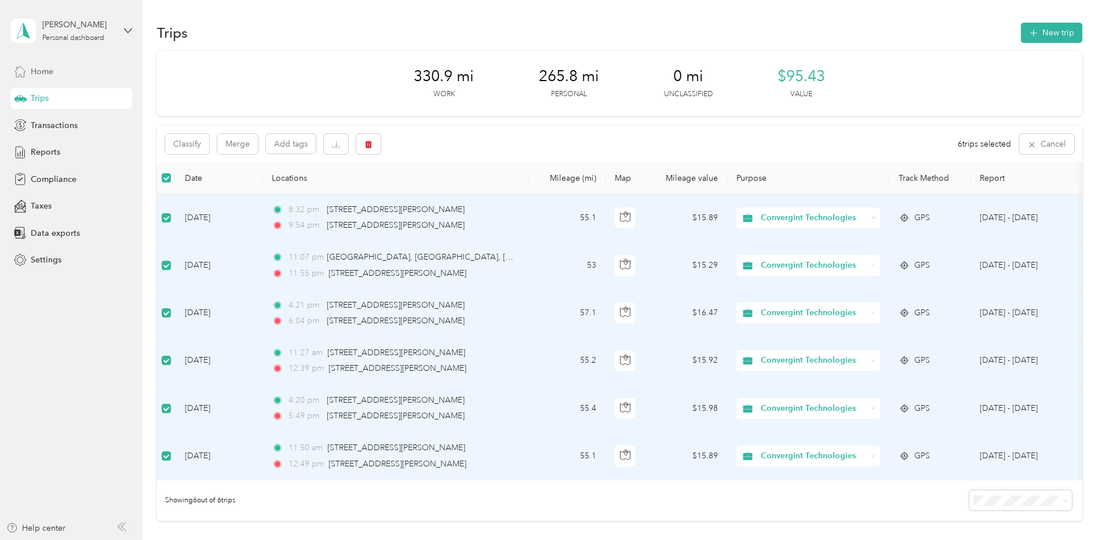
click at [41, 68] on span "Home" at bounding box center [42, 71] width 23 height 12
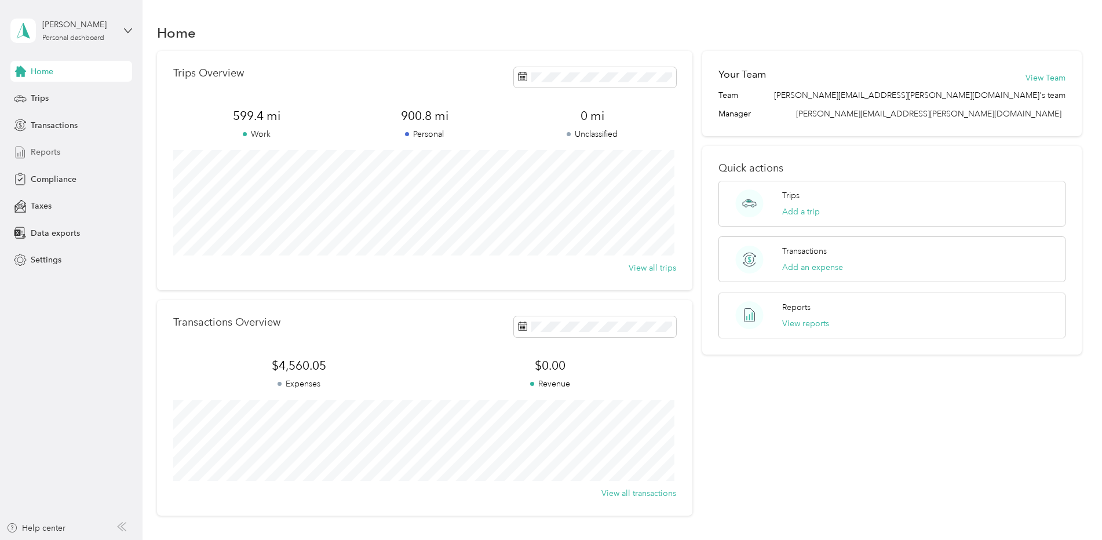
click at [56, 151] on span "Reports" at bounding box center [46, 152] width 30 height 12
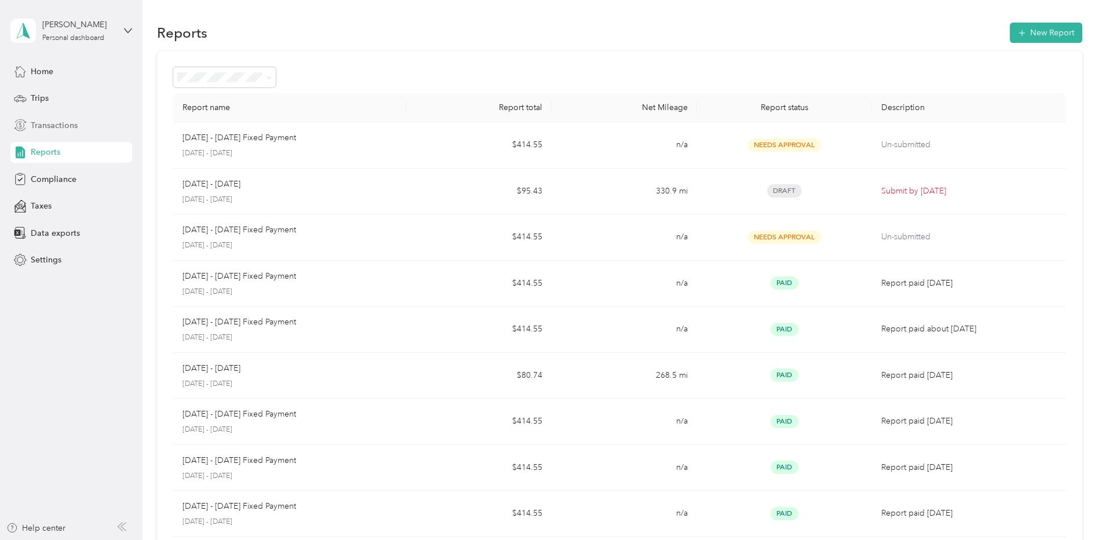
click at [44, 120] on span "Transactions" at bounding box center [54, 125] width 47 height 12
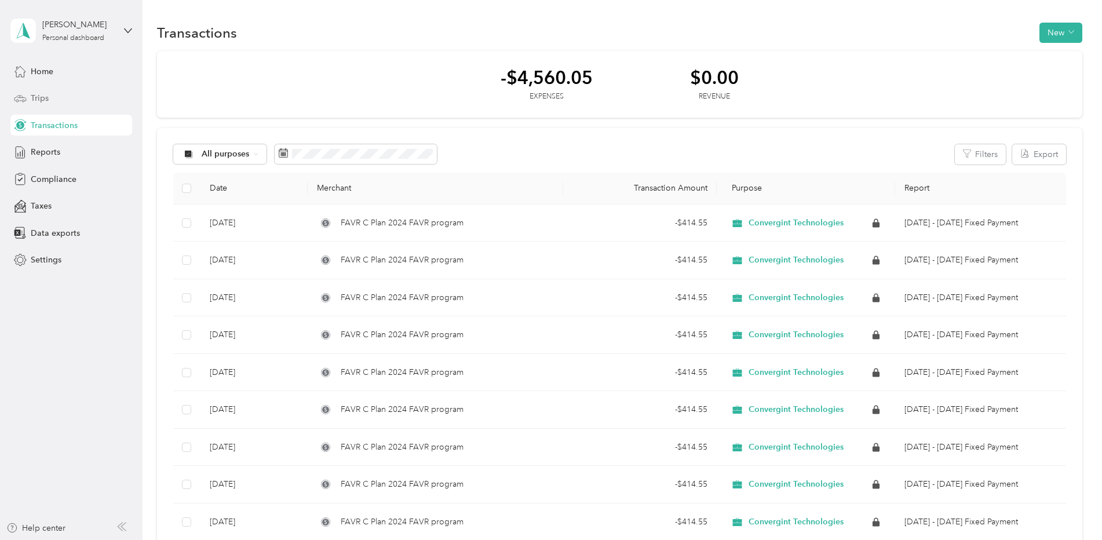
click at [39, 98] on span "Trips" at bounding box center [40, 98] width 18 height 12
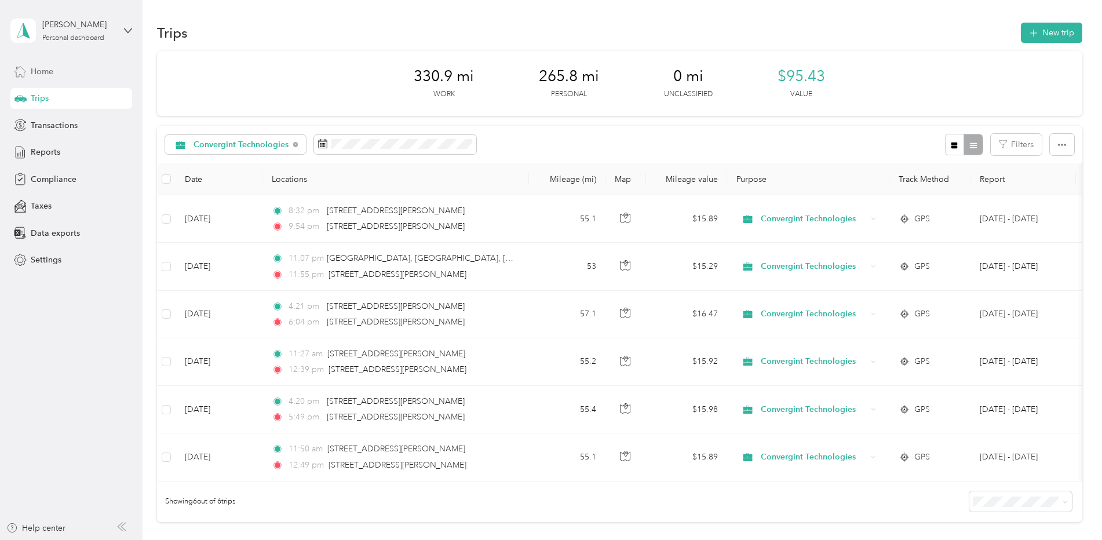
click at [40, 71] on span "Home" at bounding box center [42, 71] width 23 height 12
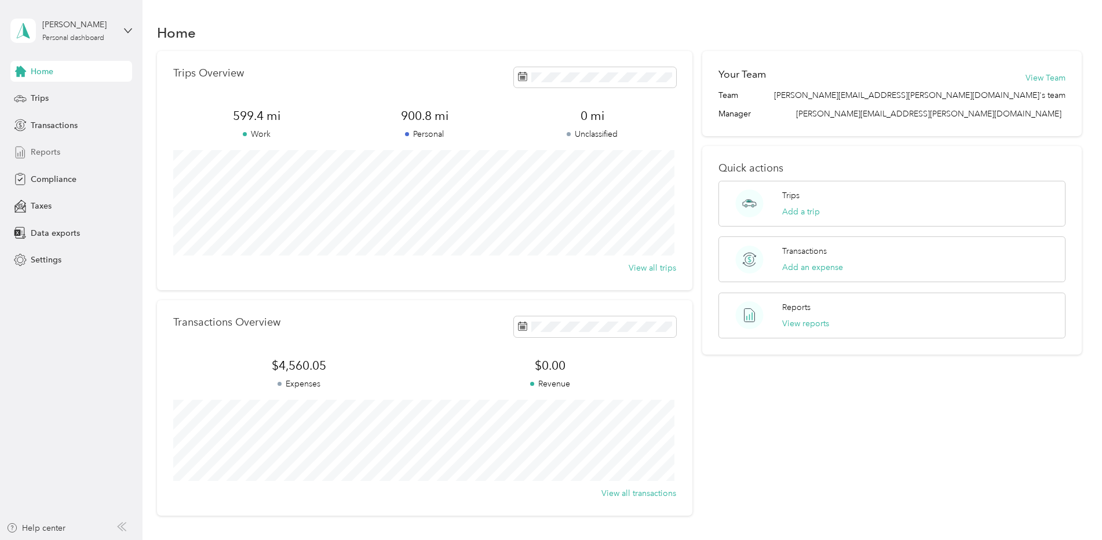
click at [45, 154] on span "Reports" at bounding box center [46, 152] width 30 height 12
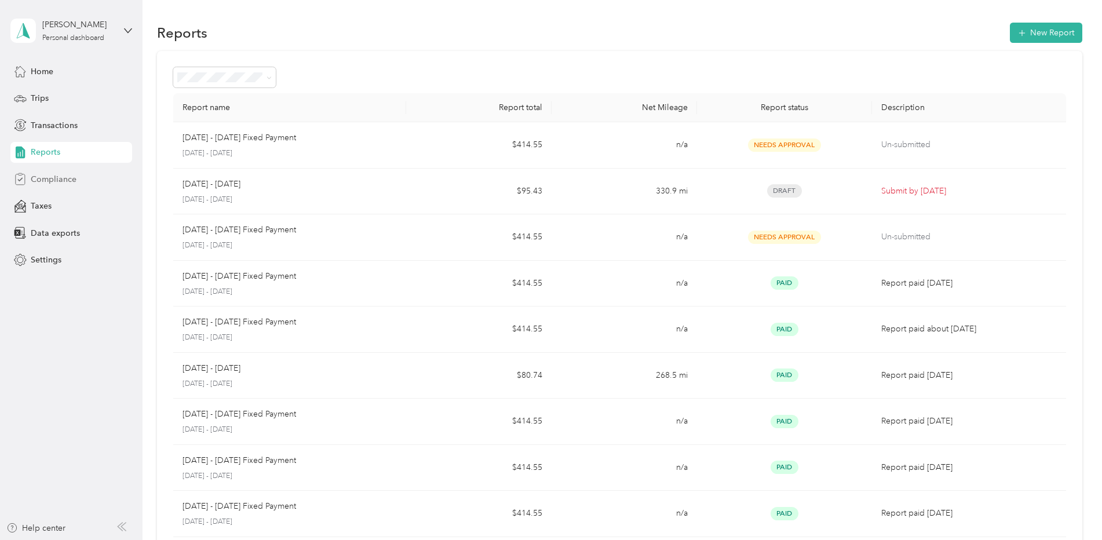
click at [50, 180] on span "Compliance" at bounding box center [54, 179] width 46 height 12
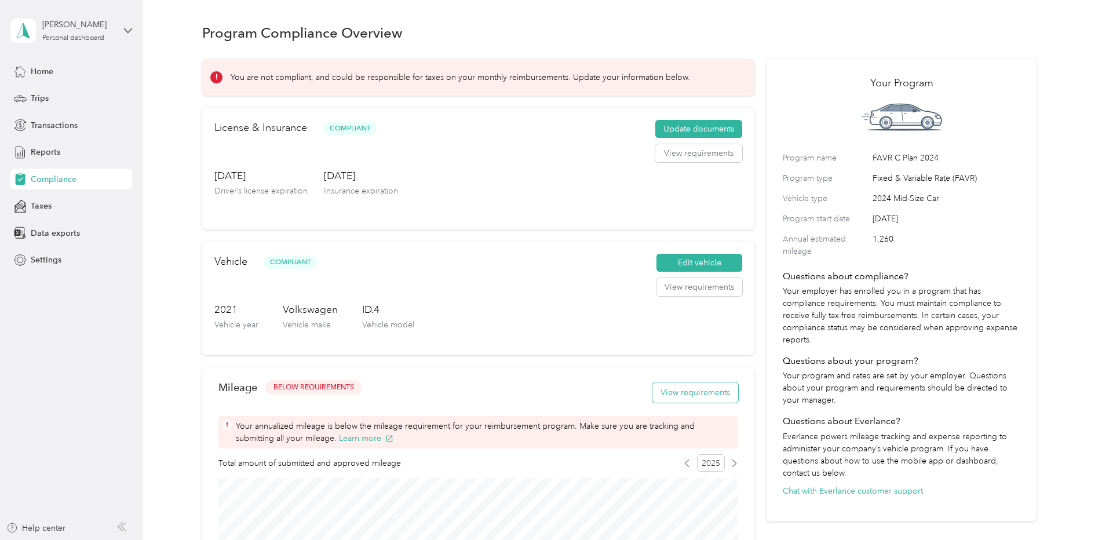
click at [669, 393] on button "View requirements" at bounding box center [695, 392] width 86 height 20
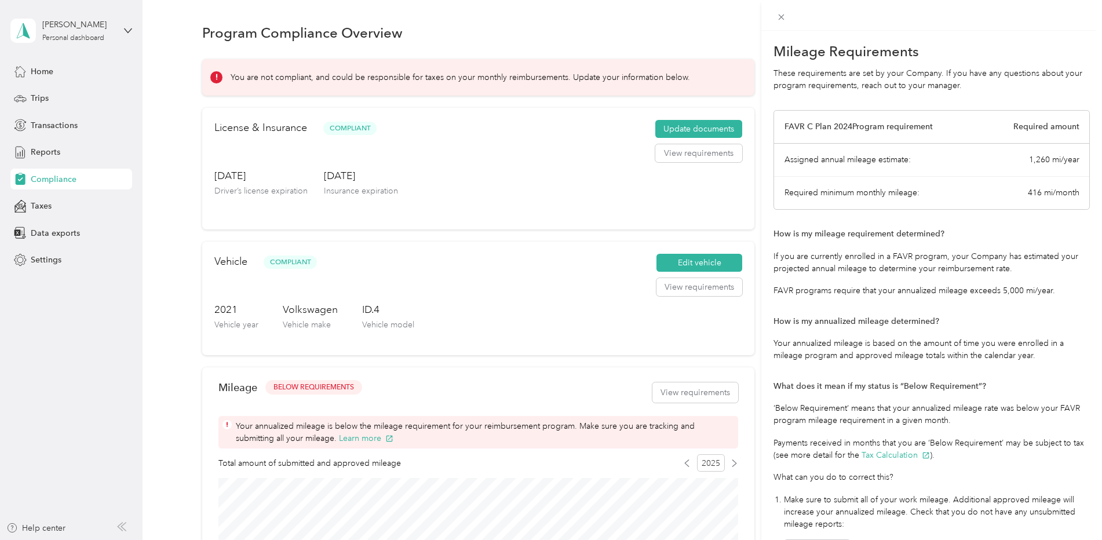
click at [165, 298] on div "Mileage Requirements These requirements are set by your Company. If you have an…" at bounding box center [551, 270] width 1102 height 540
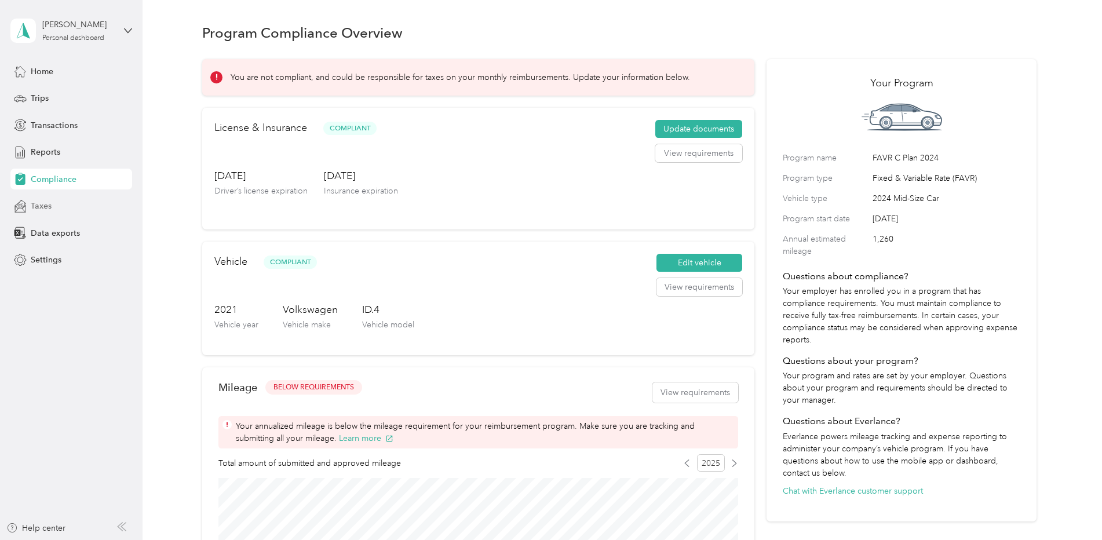
click at [60, 208] on div "Taxes" at bounding box center [71, 206] width 122 height 21
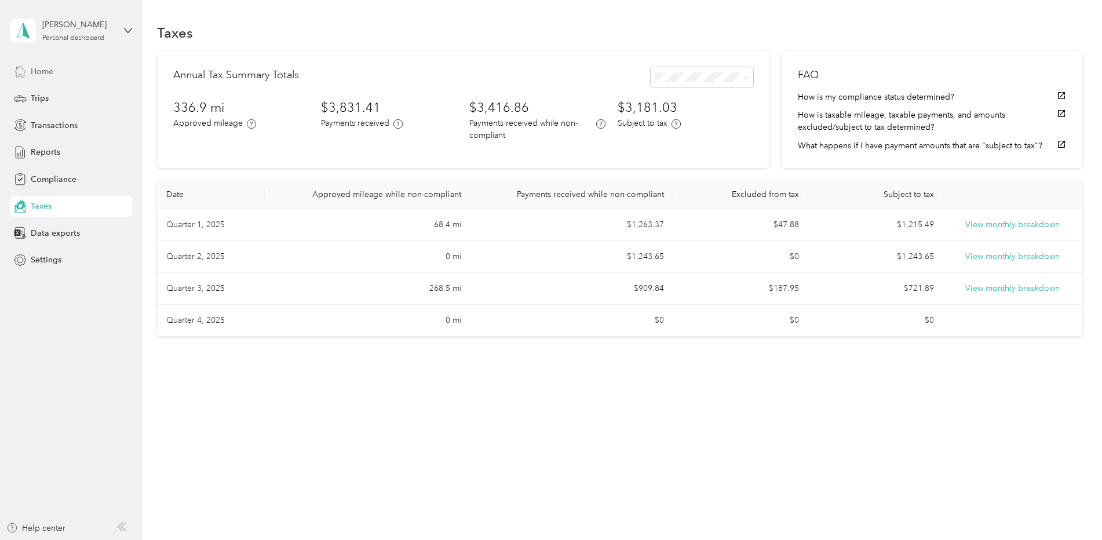
click at [47, 72] on span "Home" at bounding box center [42, 71] width 23 height 12
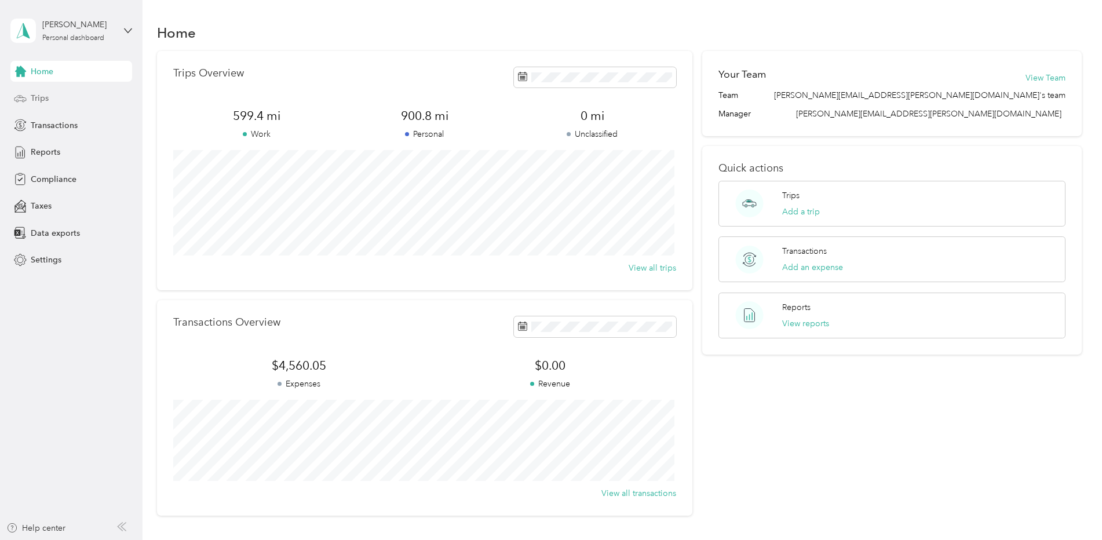
click at [34, 104] on span "Trips" at bounding box center [40, 98] width 18 height 12
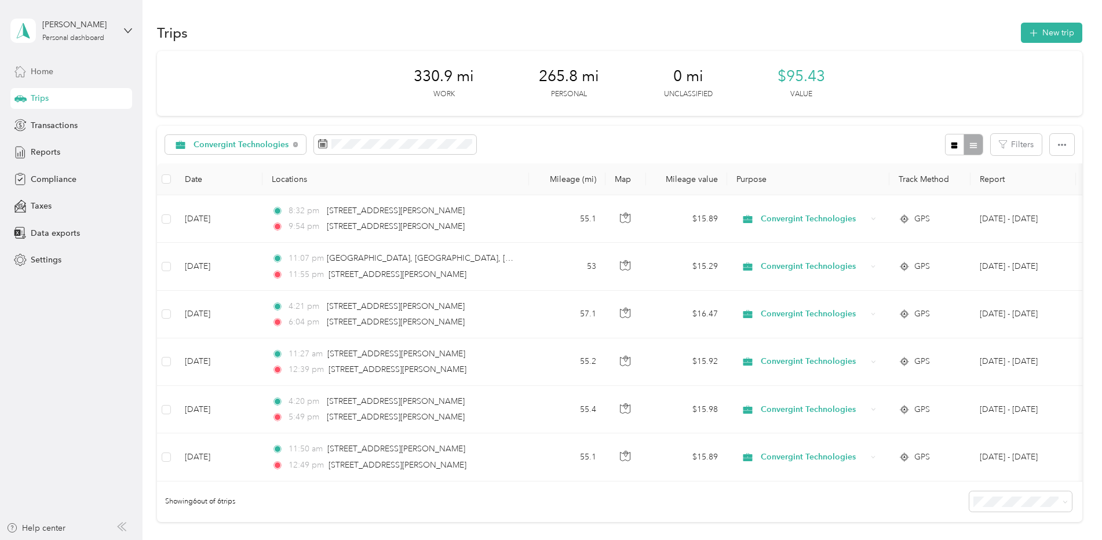
click at [41, 71] on span "Home" at bounding box center [42, 71] width 23 height 12
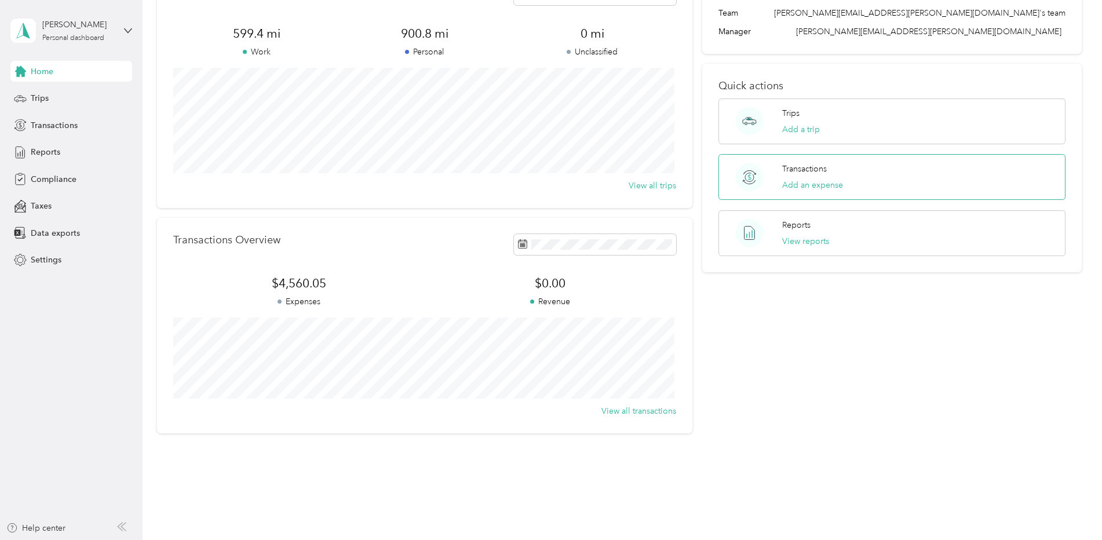
scroll to position [95, 0]
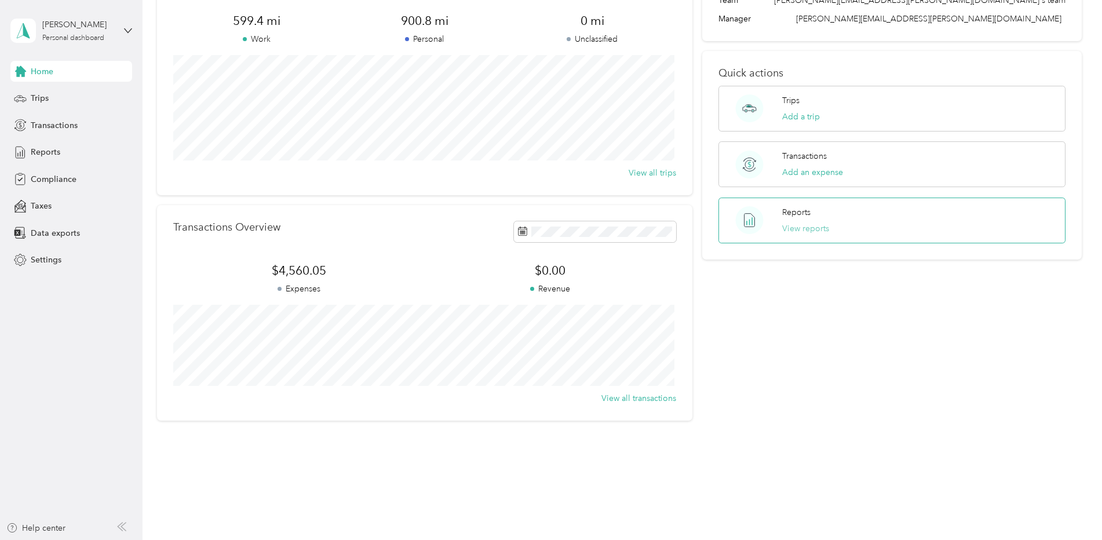
click at [825, 230] on button "View reports" at bounding box center [805, 228] width 47 height 12
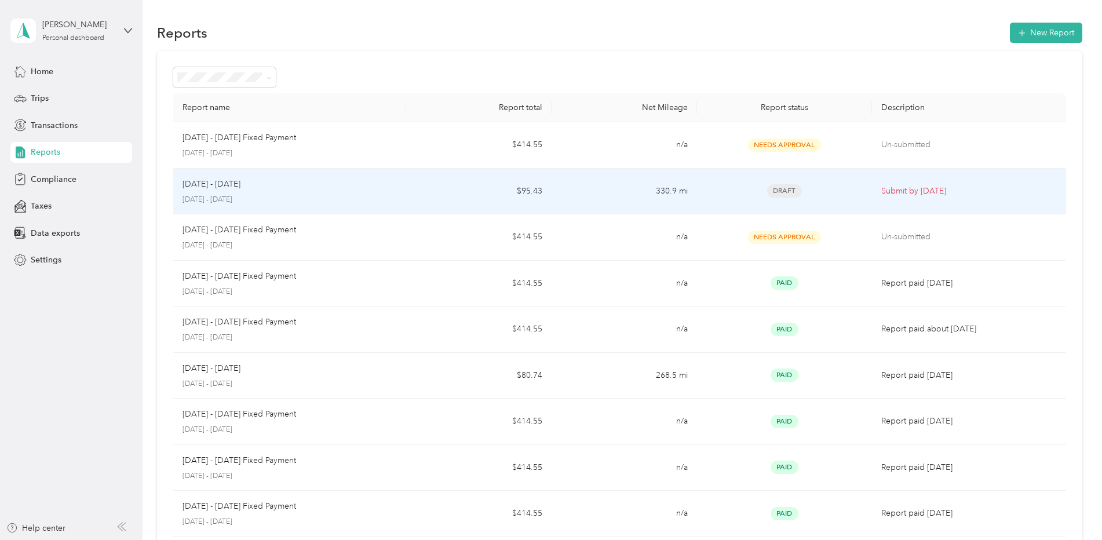
click at [221, 190] on p "Sep 1 - 30, 2025" at bounding box center [211, 184] width 58 height 13
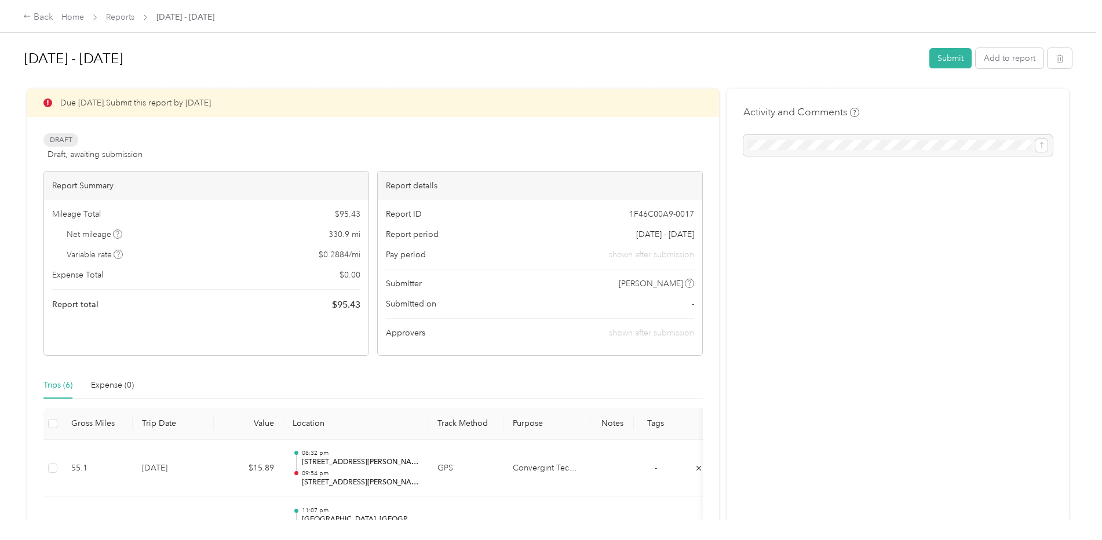
click at [1009, 145] on div at bounding box center [897, 145] width 309 height 21
click at [919, 56] on h1 "Sep 1 - 30, 2025" at bounding box center [472, 59] width 896 height 28
click at [947, 60] on button "Submit" at bounding box center [950, 60] width 42 height 20
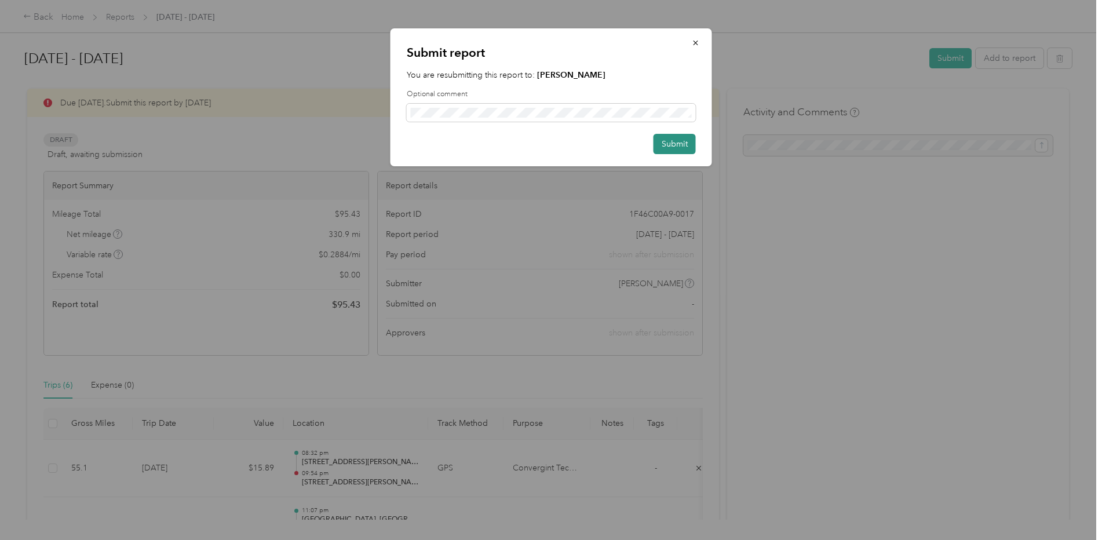
click at [683, 140] on button "Submit" at bounding box center [674, 144] width 42 height 20
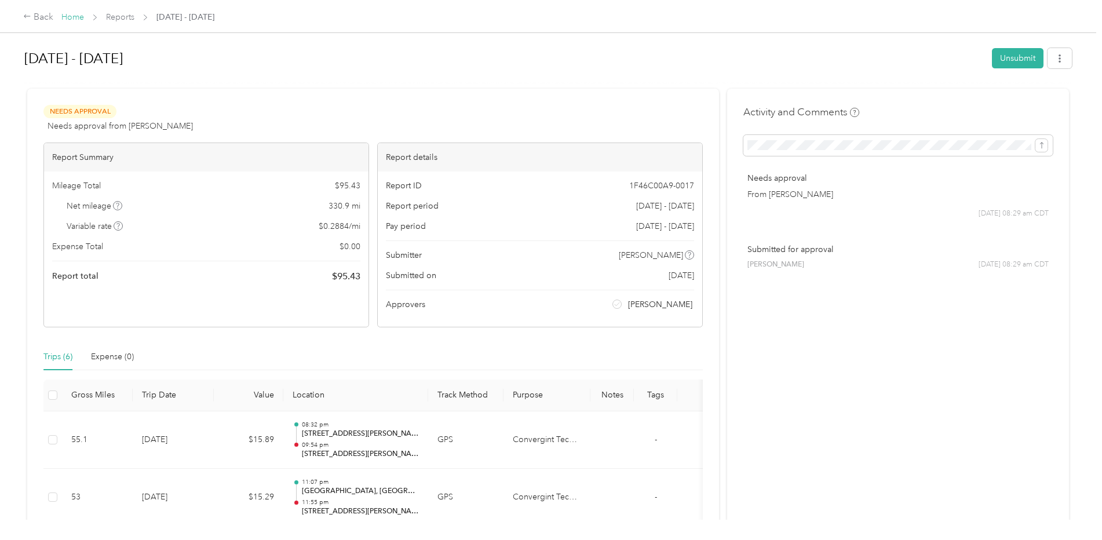
click at [72, 17] on link "Home" at bounding box center [72, 17] width 23 height 10
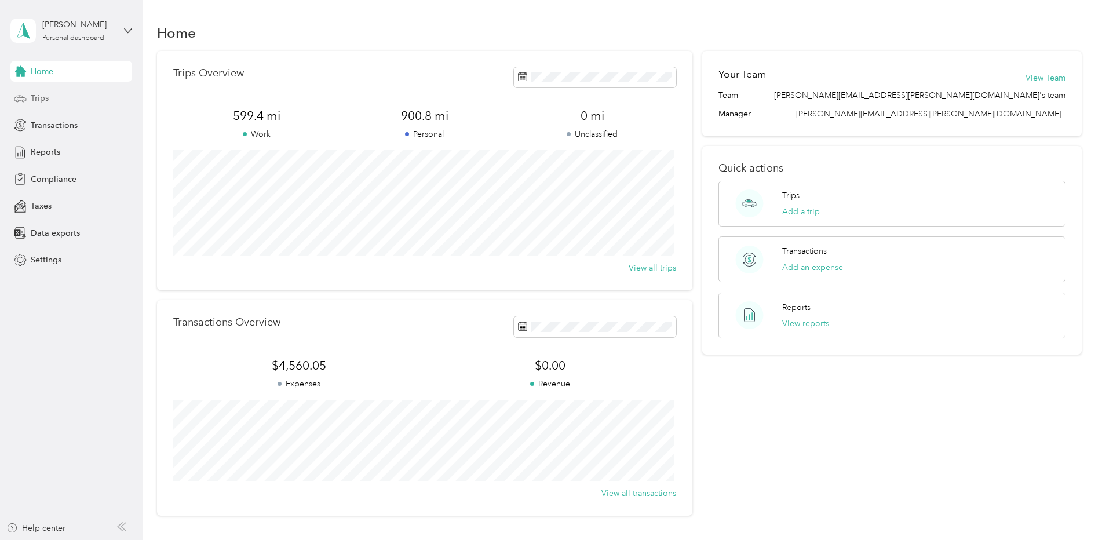
click at [38, 101] on span "Trips" at bounding box center [40, 98] width 18 height 12
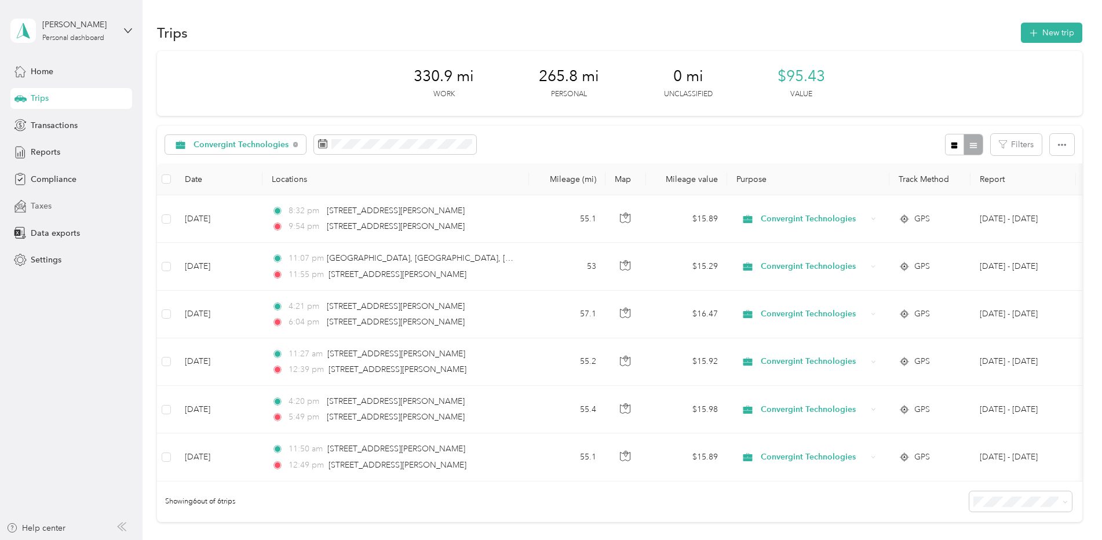
click at [45, 203] on span "Taxes" at bounding box center [41, 206] width 21 height 12
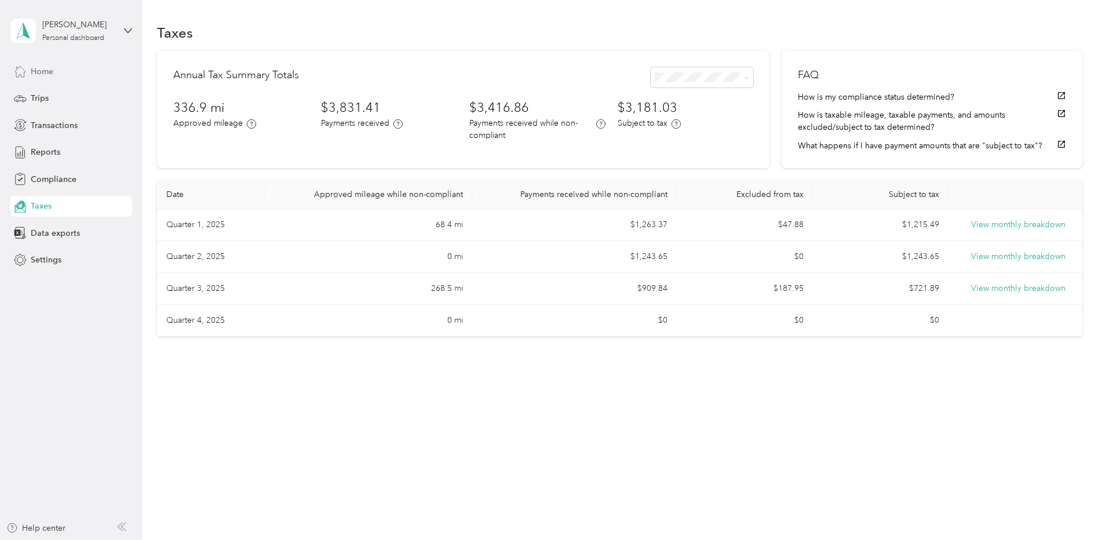
click at [41, 65] on span "Home" at bounding box center [42, 71] width 23 height 12
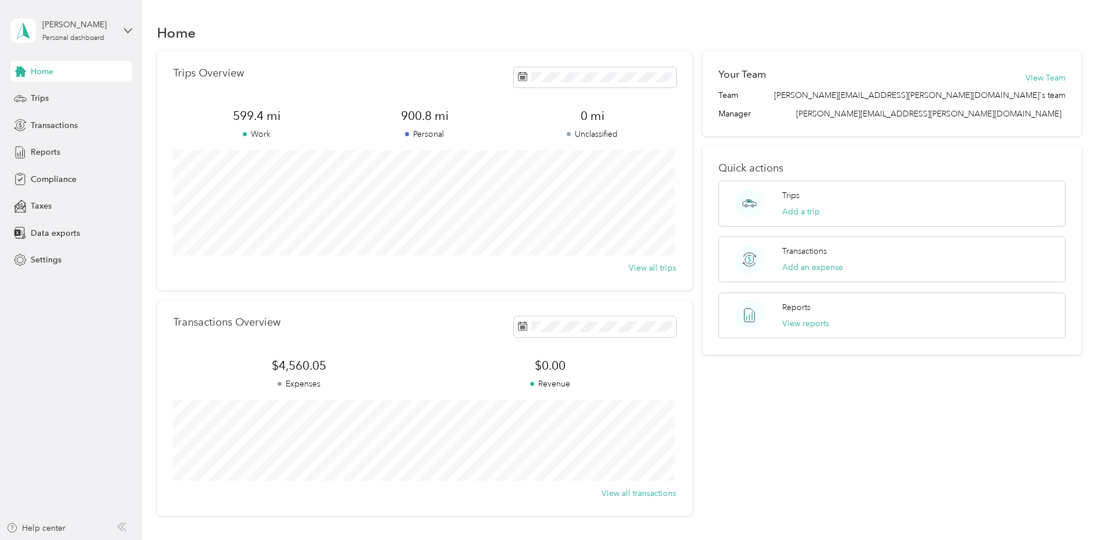
click at [703, 20] on div "Home Trips Overview 599.4 mi Work 900.8 mi Personal 0 mi Unclassified View all …" at bounding box center [618, 289] width 953 height 578
click at [541, 17] on div "Home Trips Overview 599.4 mi Work 900.8 mi Personal 0 mi Unclassified View all …" at bounding box center [618, 289] width 953 height 578
